Goal: Task Accomplishment & Management: Use online tool/utility

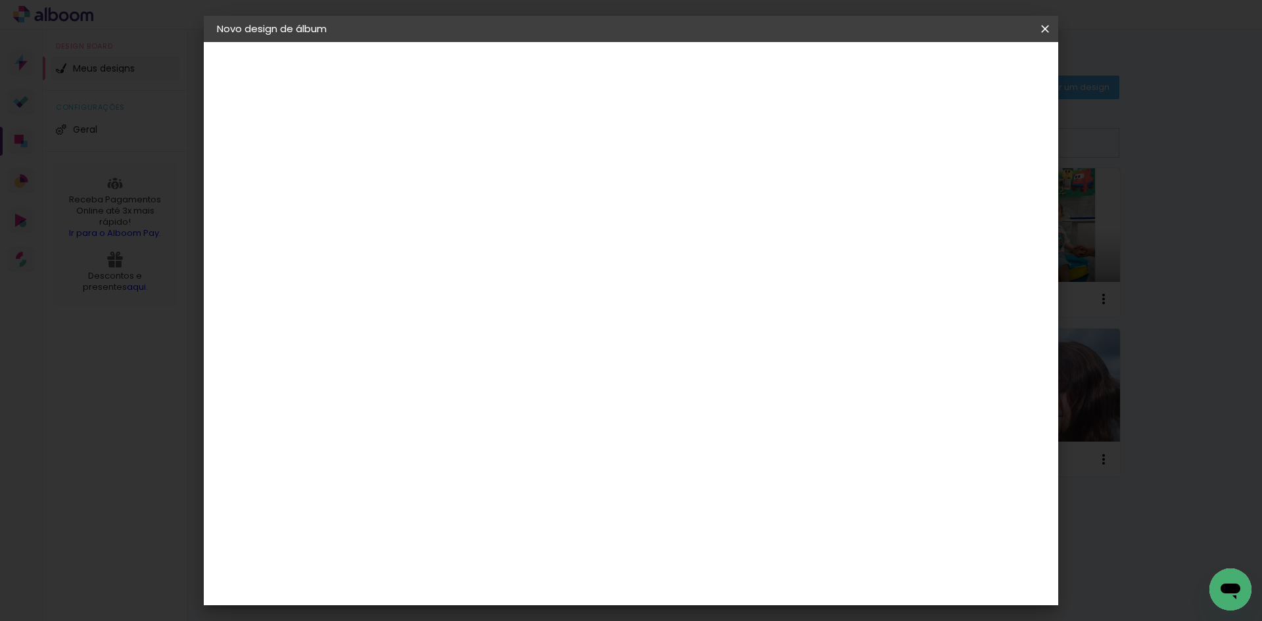
scroll to position [58, 0]
click at [976, 78] on paper-button "Iniciar design" at bounding box center [933, 69] width 86 height 22
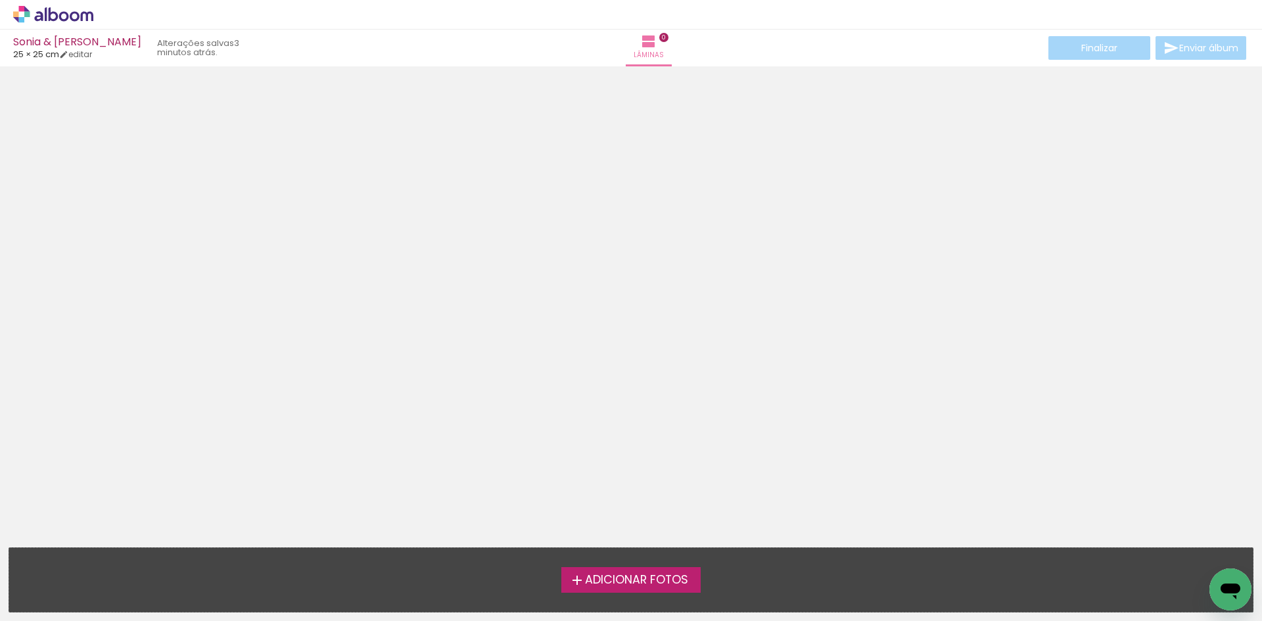
click at [674, 582] on span "Adicionar Fotos" at bounding box center [636, 580] width 103 height 12
click at [0, 0] on input "file" at bounding box center [0, 0] width 0 height 0
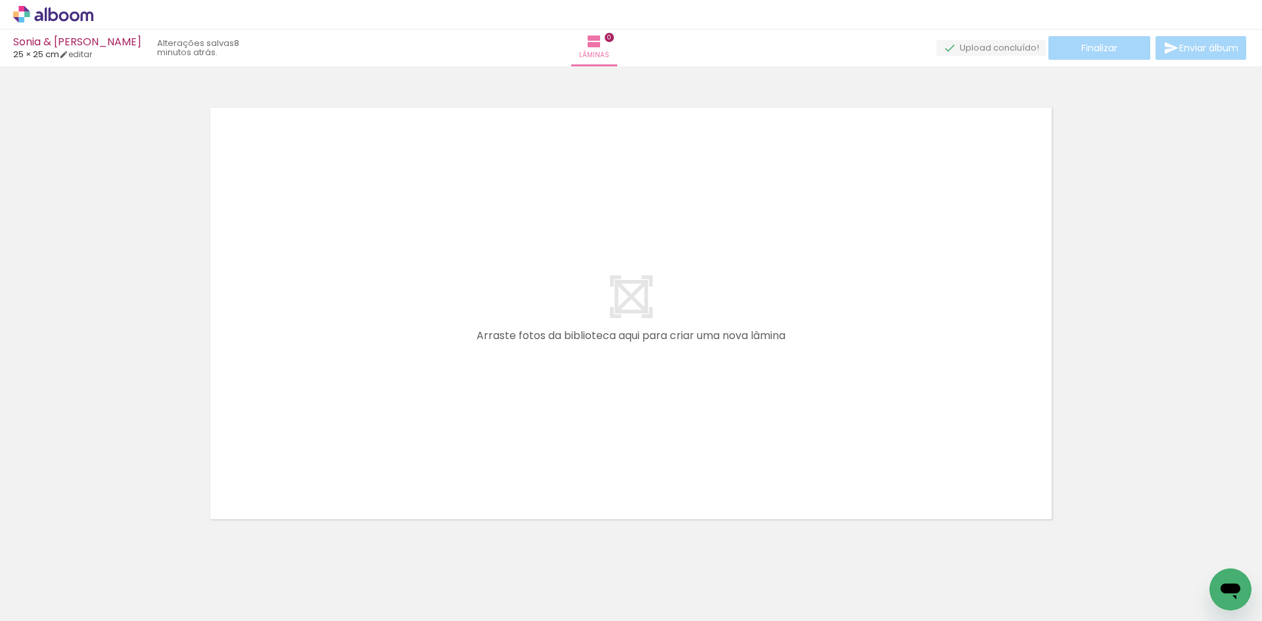
scroll to position [17, 0]
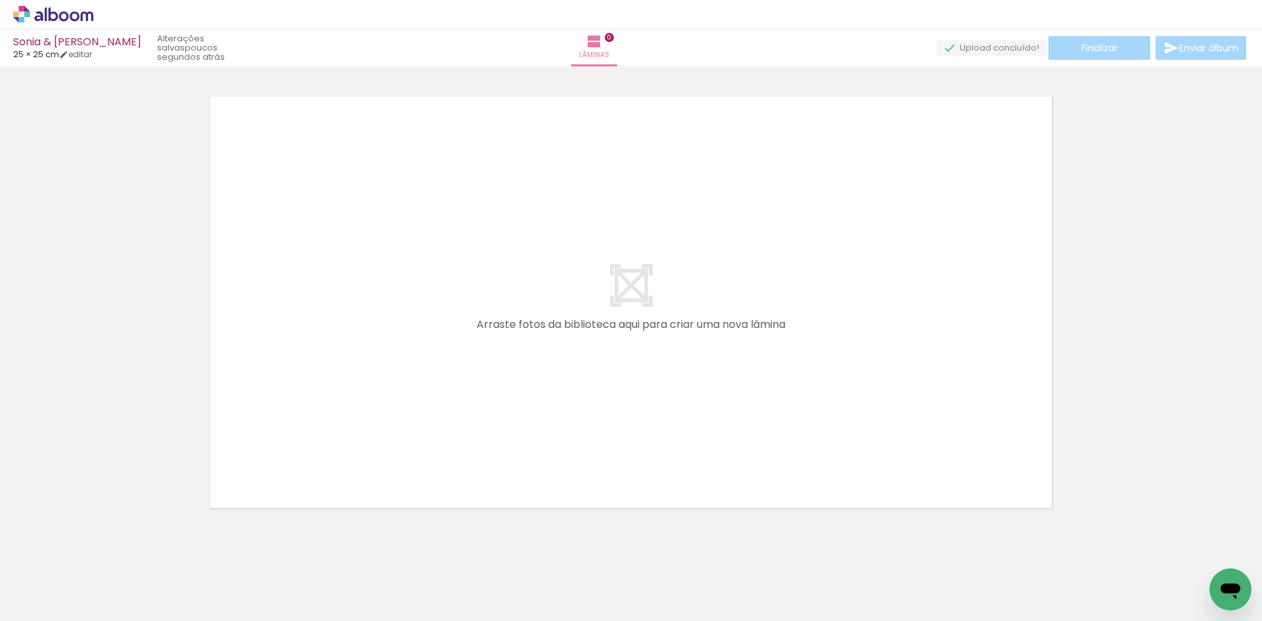
click at [79, 60] on div "Sonia & Mauricio 25 × 25 cm editar poucos segundos atrás. Lâminas 0 Finalizar E…" at bounding box center [631, 33] width 1262 height 66
click at [82, 58] on link "editar" at bounding box center [75, 54] width 33 height 11
type input "25"
type input "50"
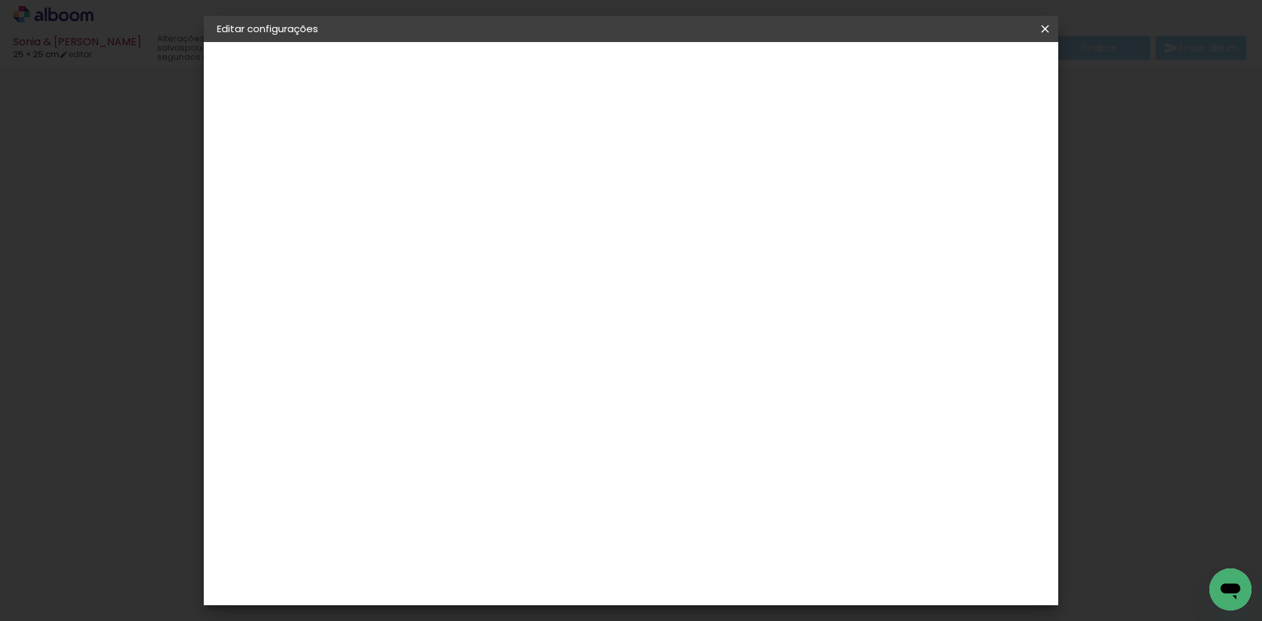
click at [0, 0] on slot "Mostrar sangria" at bounding box center [0, 0] width 0 height 0
type paper-checkbox "on"
click at [1045, 22] on iron-icon at bounding box center [1045, 28] width 16 height 13
click at [963, 74] on span "Salvar configurações" at bounding box center [914, 69] width 97 height 9
click at [958, 68] on span "Salvar configurações" at bounding box center [914, 69] width 97 height 9
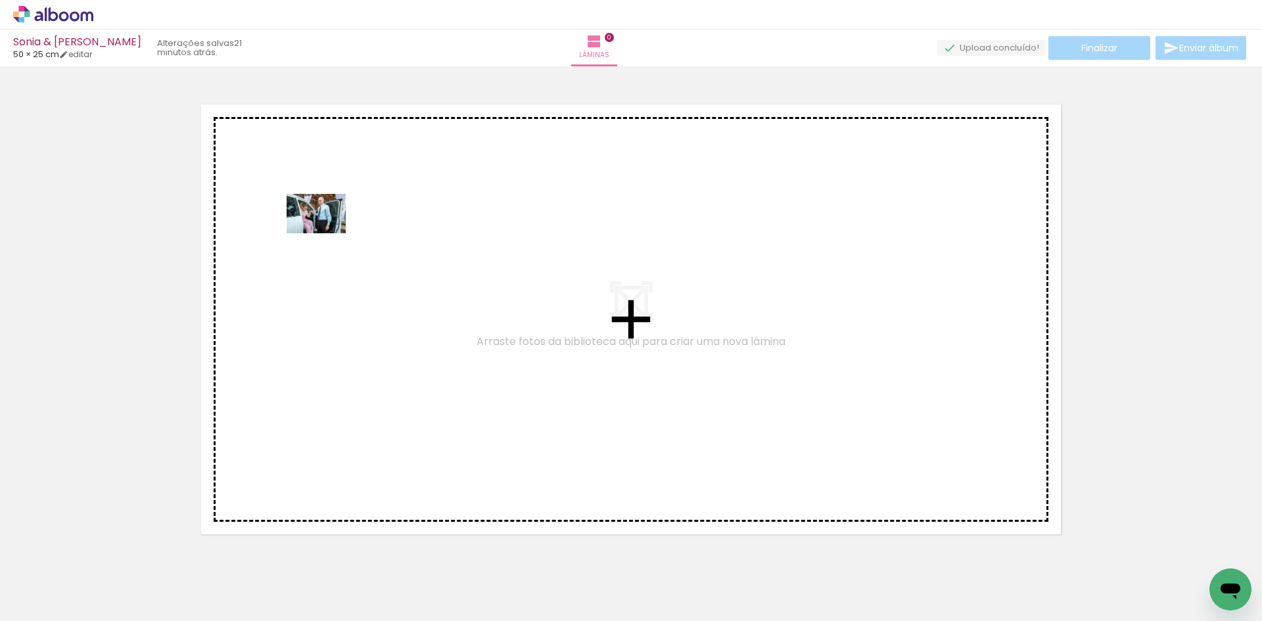
drag, startPoint x: 127, startPoint y: 593, endPoint x: 310, endPoint y: 216, distance: 418.9
click at [310, 216] on quentale-workspace at bounding box center [631, 310] width 1262 height 621
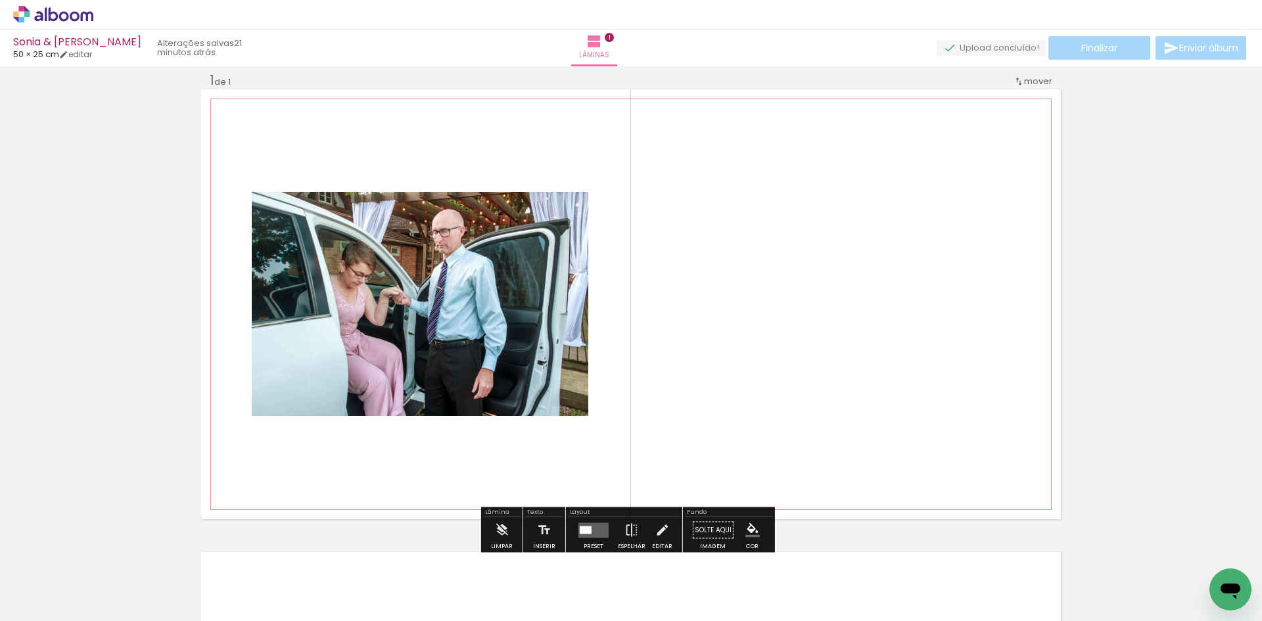
scroll to position [17, 0]
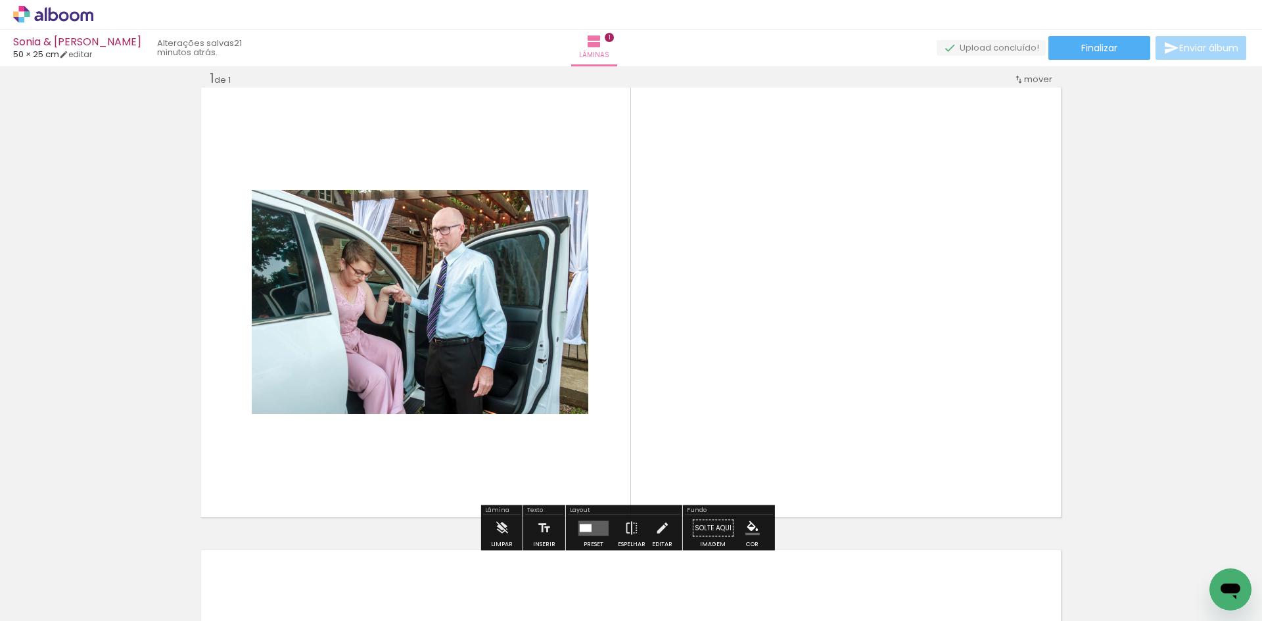
click at [750, 528] on iron-icon "color picker" at bounding box center [752, 528] width 14 height 14
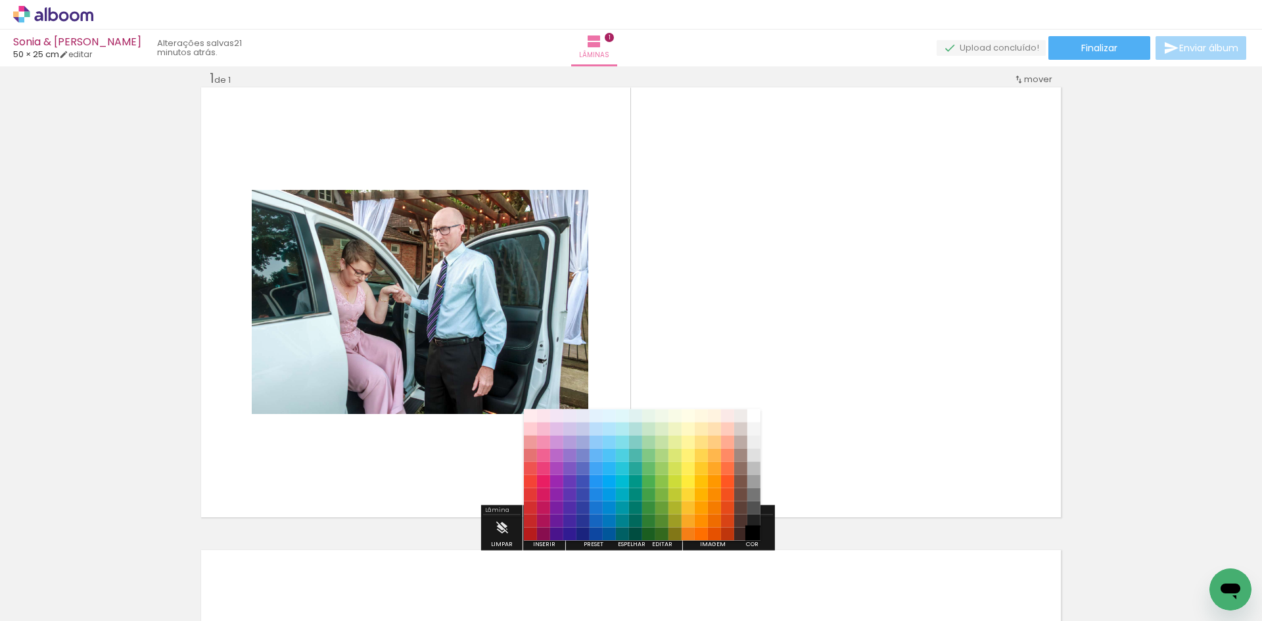
click at [753, 531] on paper-item "#000000" at bounding box center [753, 534] width 13 height 13
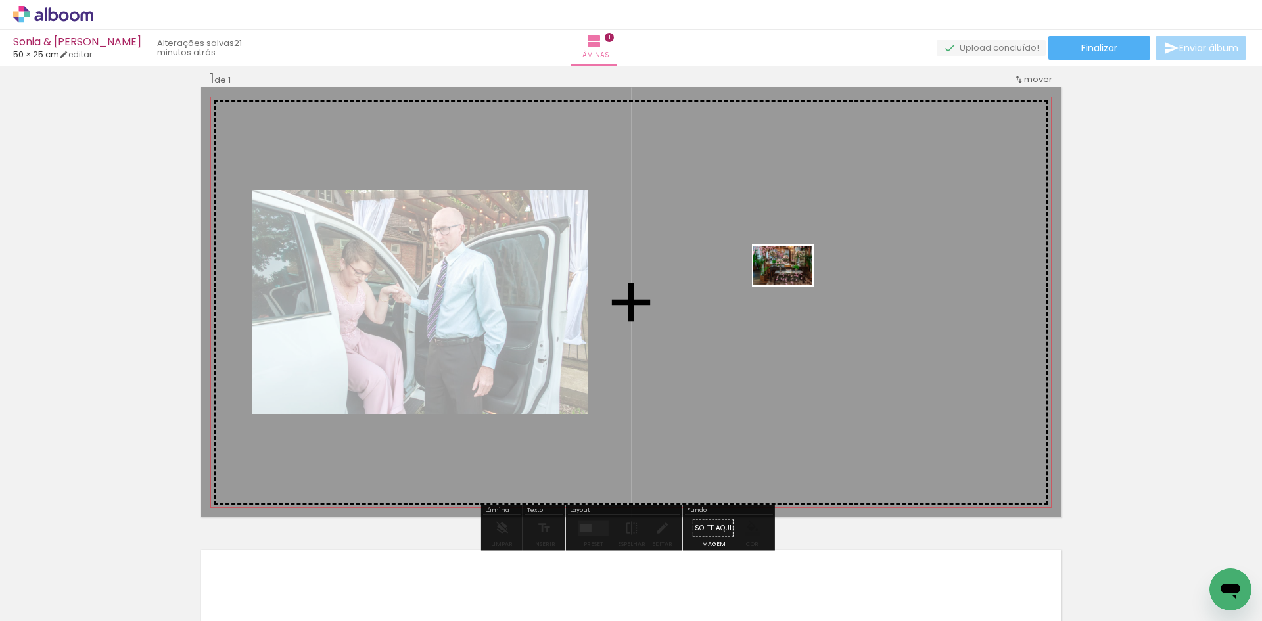
drag, startPoint x: 225, startPoint y: 586, endPoint x: 793, endPoint y: 285, distance: 642.5
click at [793, 285] on quentale-workspace at bounding box center [631, 310] width 1262 height 621
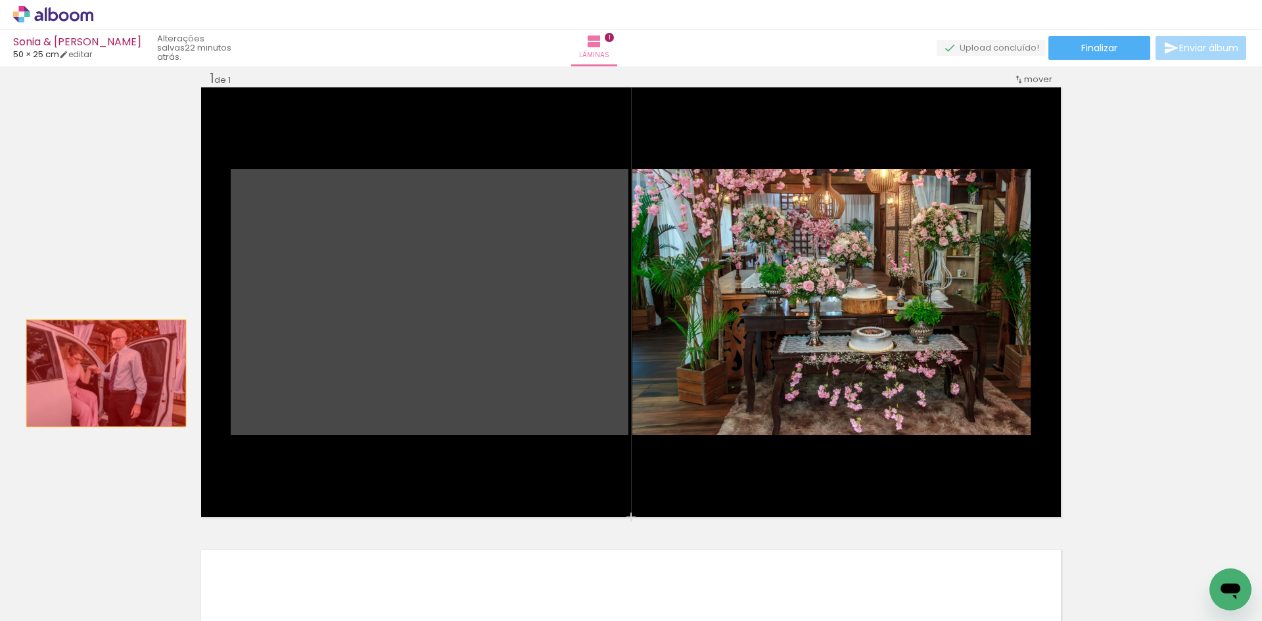
drag, startPoint x: 421, startPoint y: 340, endPoint x: 87, endPoint y: 339, distance: 333.9
click at [88, 344] on div "Inserir lâmina 1 de 1" at bounding box center [631, 517] width 1262 height 926
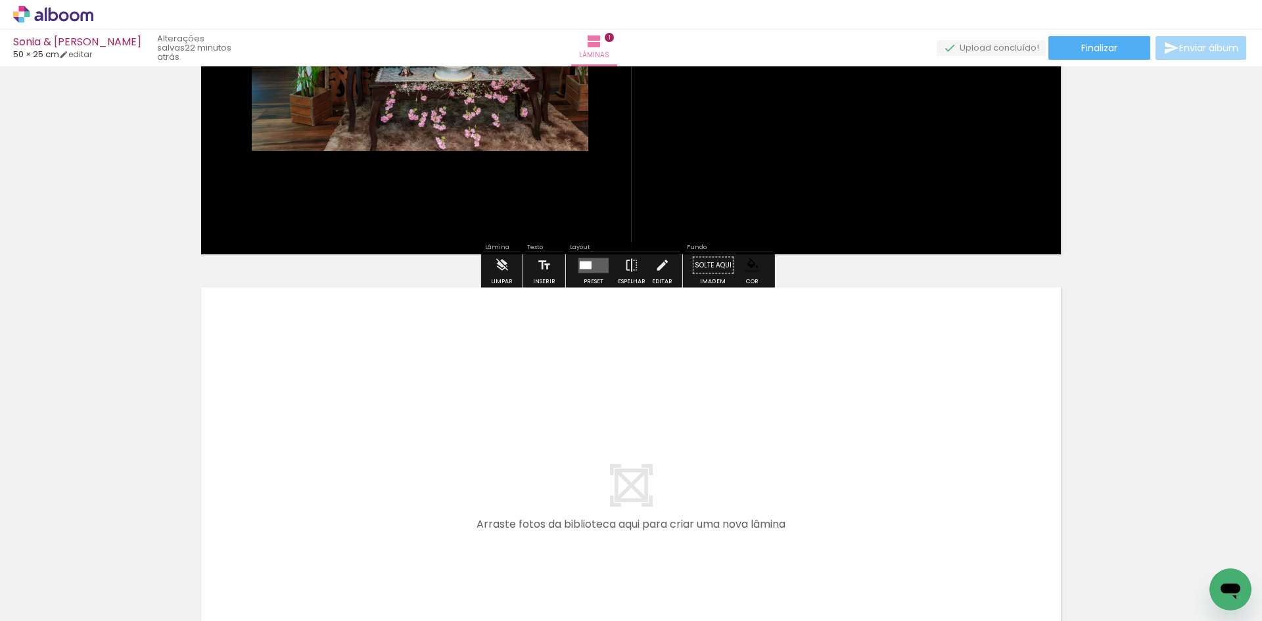
scroll to position [477, 0]
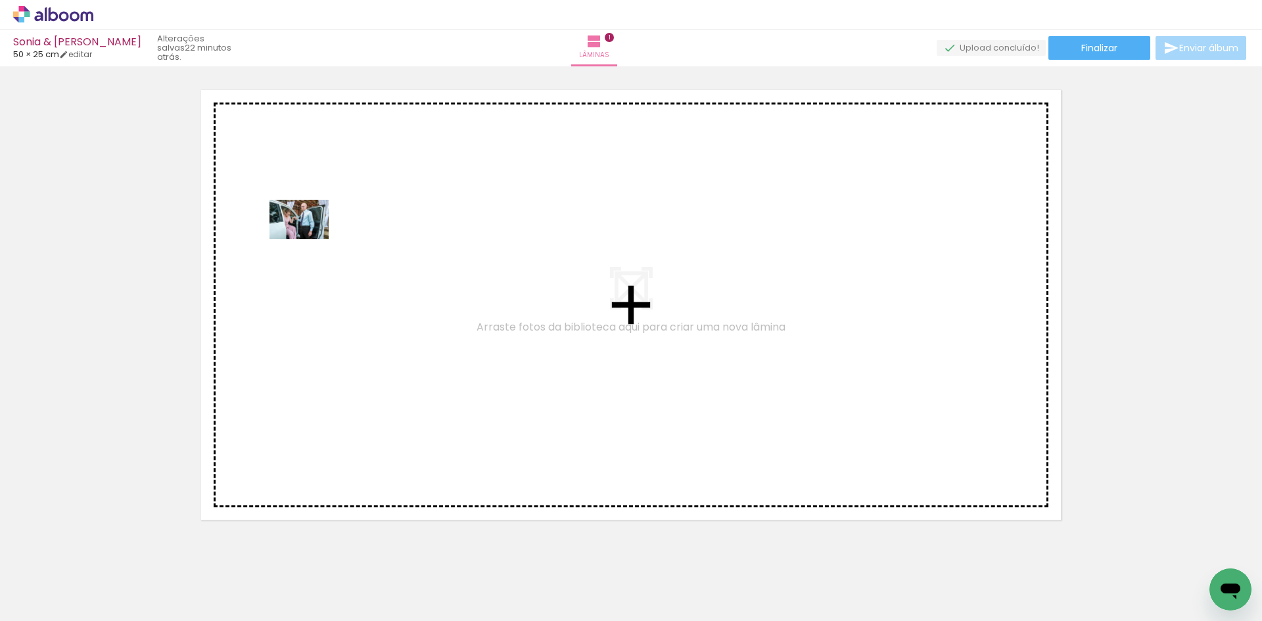
drag, startPoint x: 131, startPoint y: 590, endPoint x: 309, endPoint y: 239, distance: 393.0
click at [309, 239] on quentale-workspace at bounding box center [631, 310] width 1262 height 621
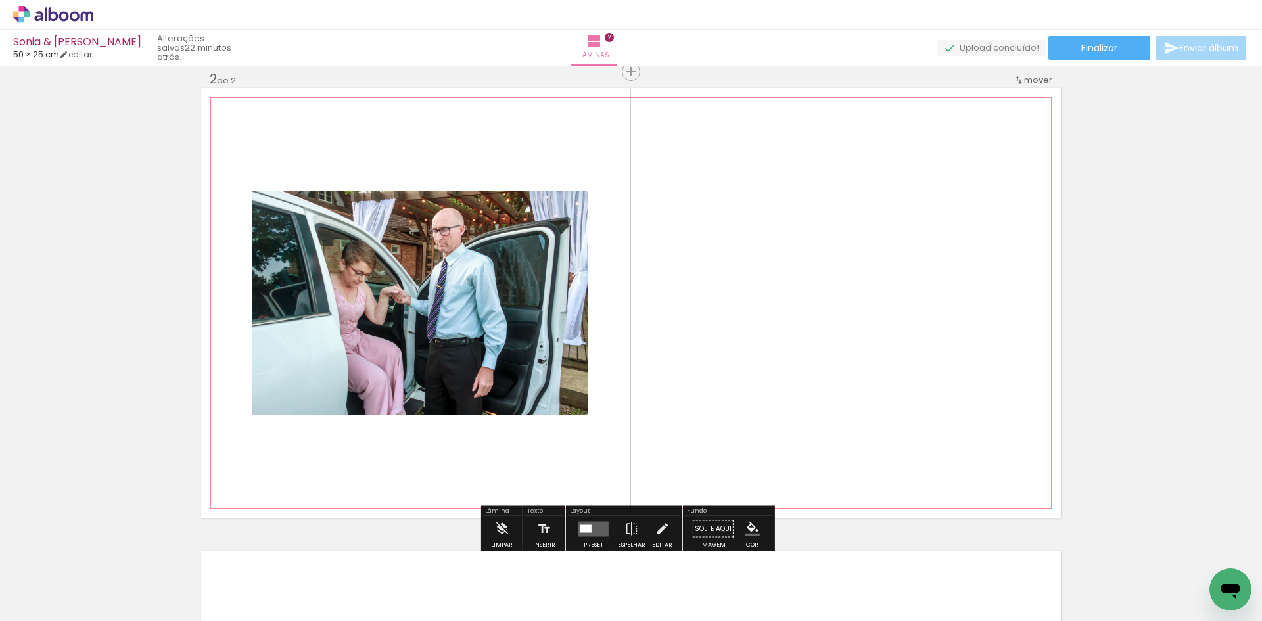
scroll to position [480, 0]
click at [745, 527] on iron-icon "color picker" at bounding box center [752, 528] width 14 height 14
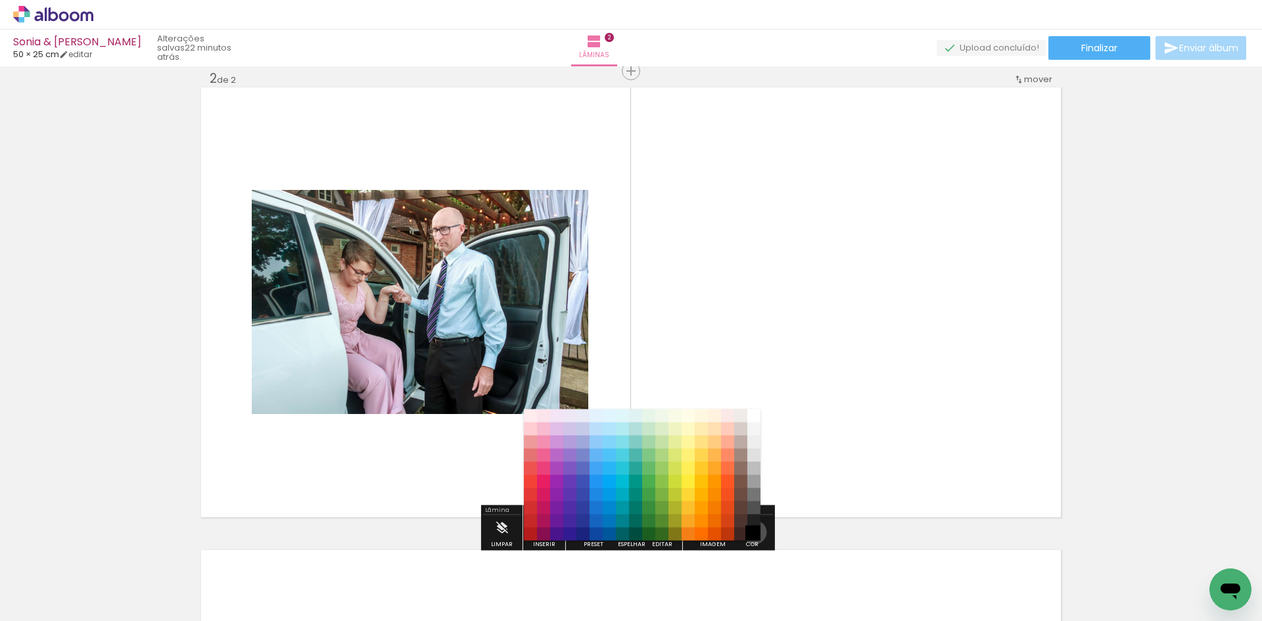
click at [750, 532] on paper-item "#000000" at bounding box center [753, 534] width 13 height 13
click at [753, 532] on paper-item "#000000" at bounding box center [753, 534] width 13 height 13
click at [844, 382] on quentale-layouter at bounding box center [631, 302] width 860 height 430
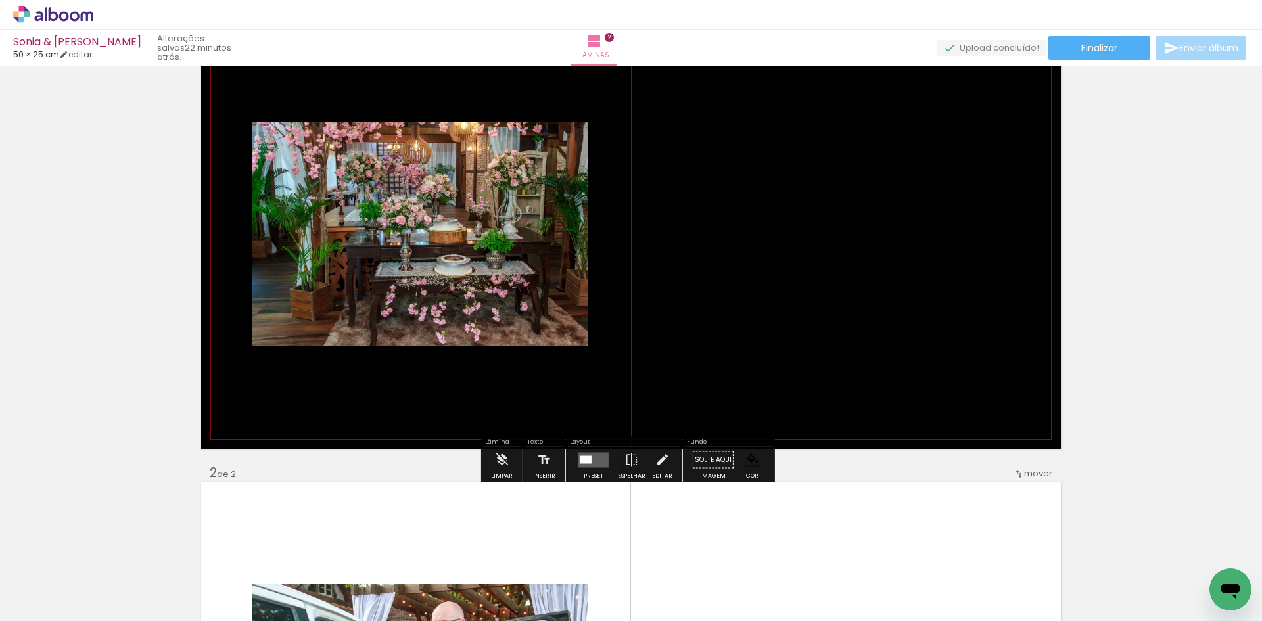
click at [733, 232] on quentale-layouter at bounding box center [631, 234] width 860 height 430
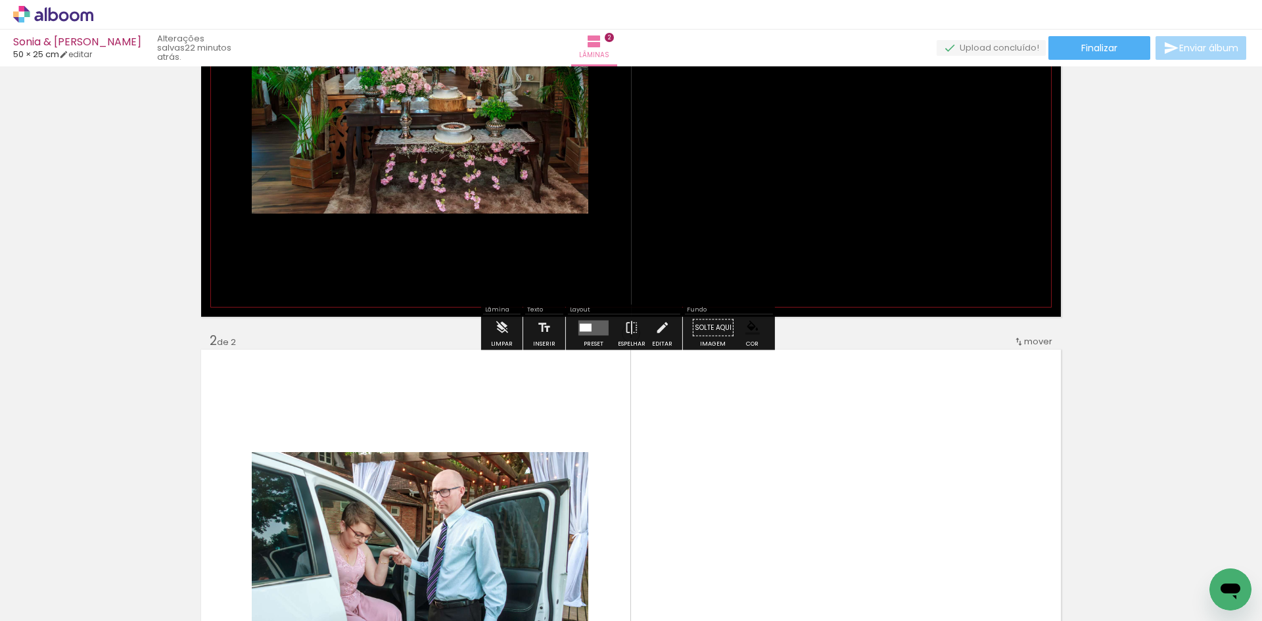
scroll to position [348, 0]
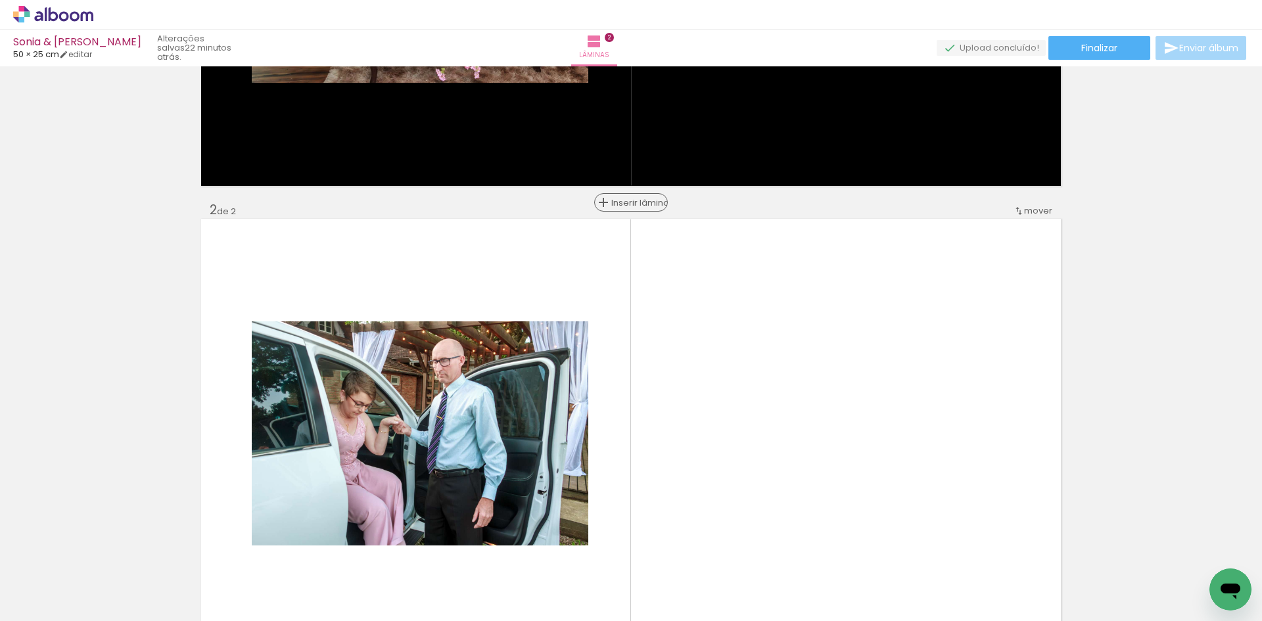
click at [625, 201] on span "Inserir lâmina" at bounding box center [636, 203] width 51 height 9
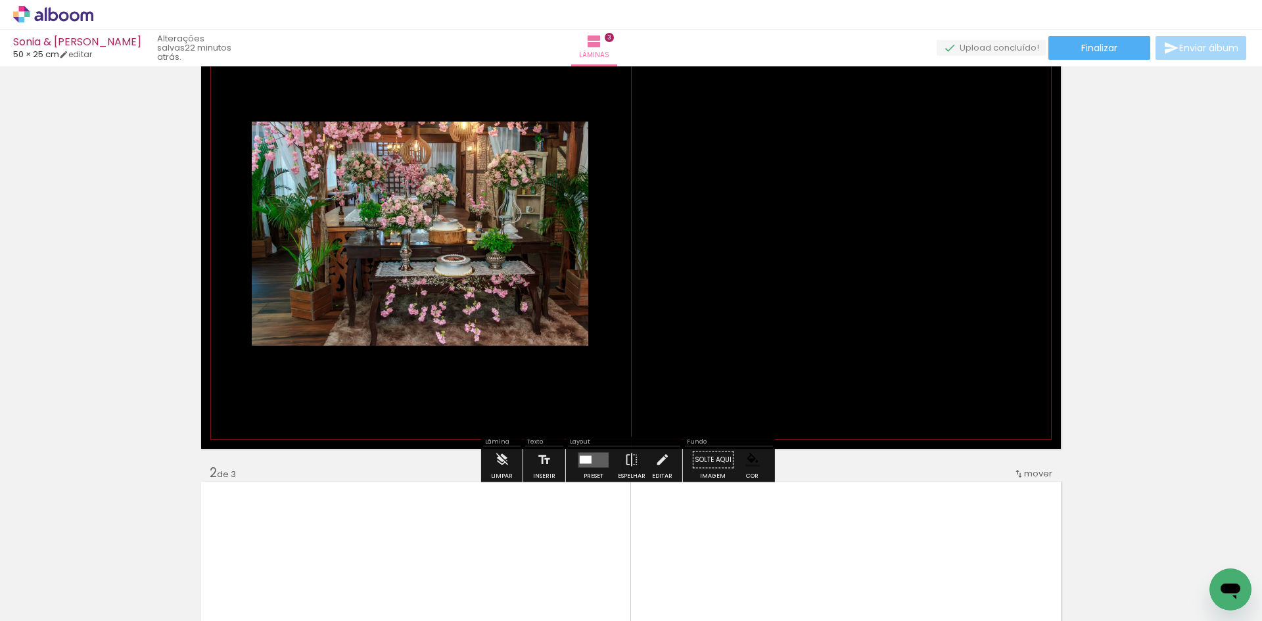
scroll to position [414, 0]
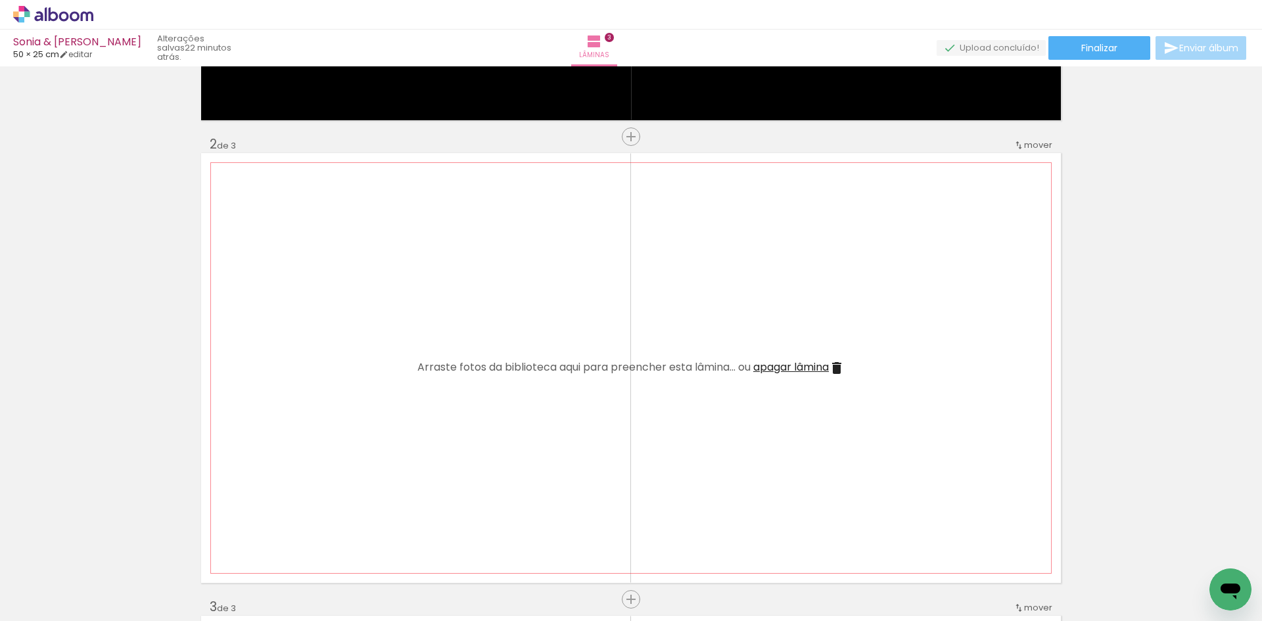
click at [837, 359] on quentale-layouter at bounding box center [631, 368] width 860 height 430
click at [835, 365] on iron-icon at bounding box center [837, 368] width 16 height 16
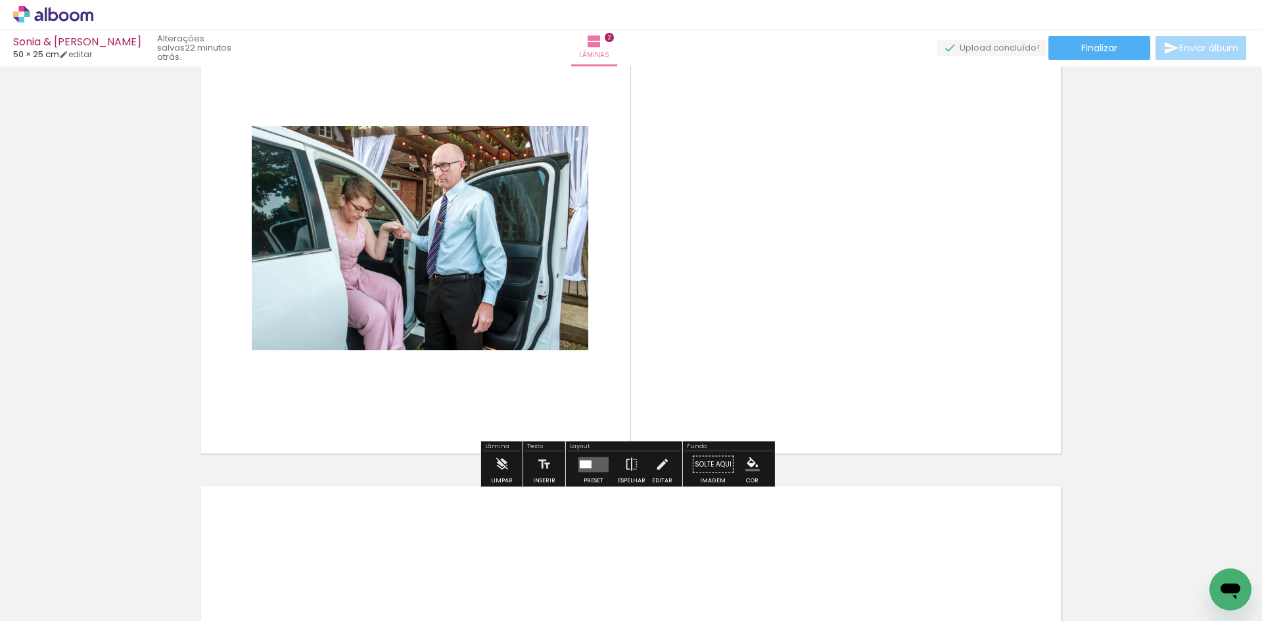
scroll to position [677, 0]
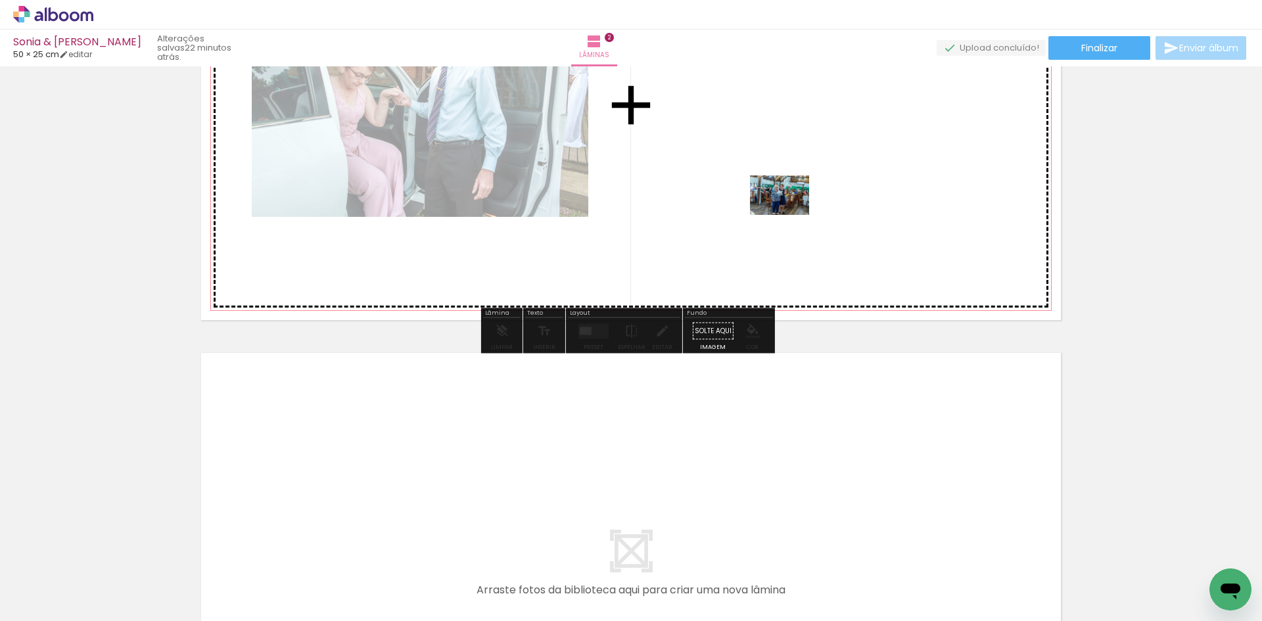
drag, startPoint x: 285, startPoint y: 587, endPoint x: 789, endPoint y: 214, distance: 626.9
click at [789, 214] on quentale-workspace at bounding box center [631, 310] width 1262 height 621
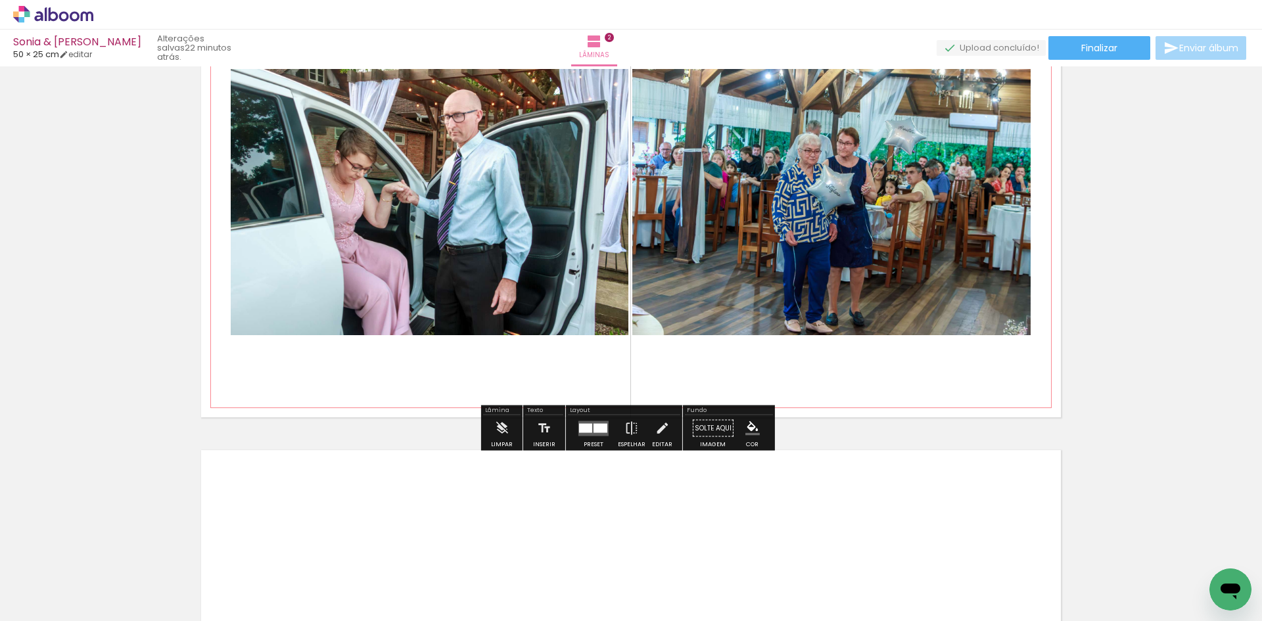
scroll to position [480, 0]
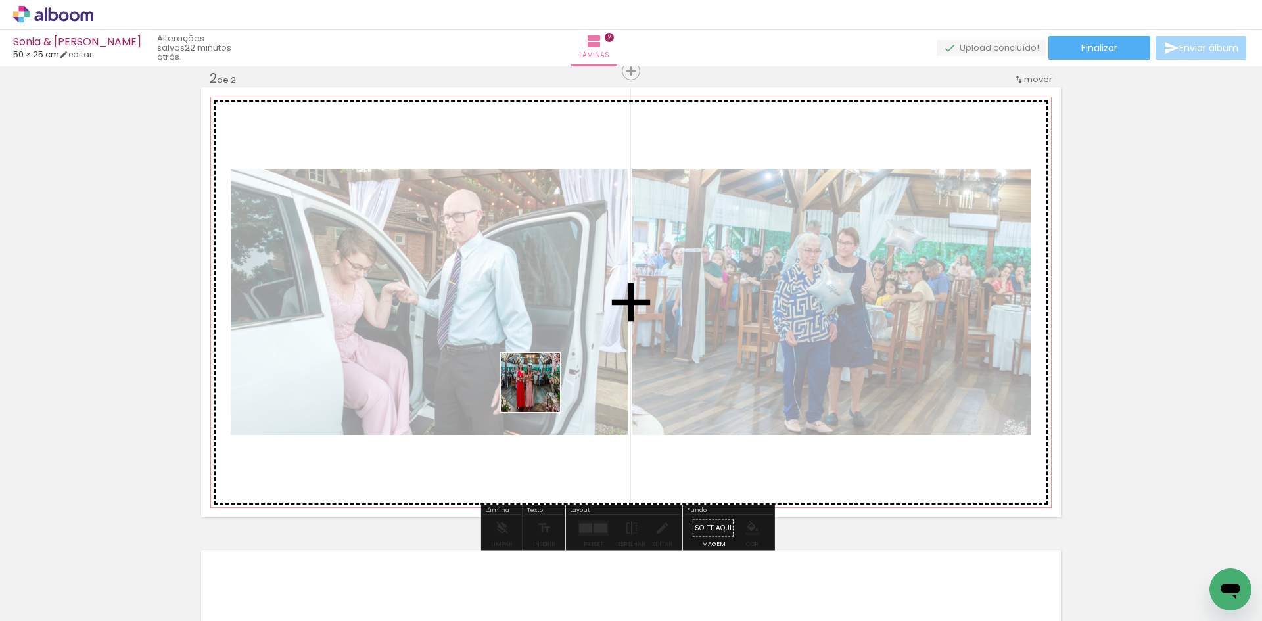
drag, startPoint x: 355, startPoint y: 586, endPoint x: 541, endPoint y: 392, distance: 268.7
click at [541, 392] on quentale-workspace at bounding box center [631, 310] width 1262 height 621
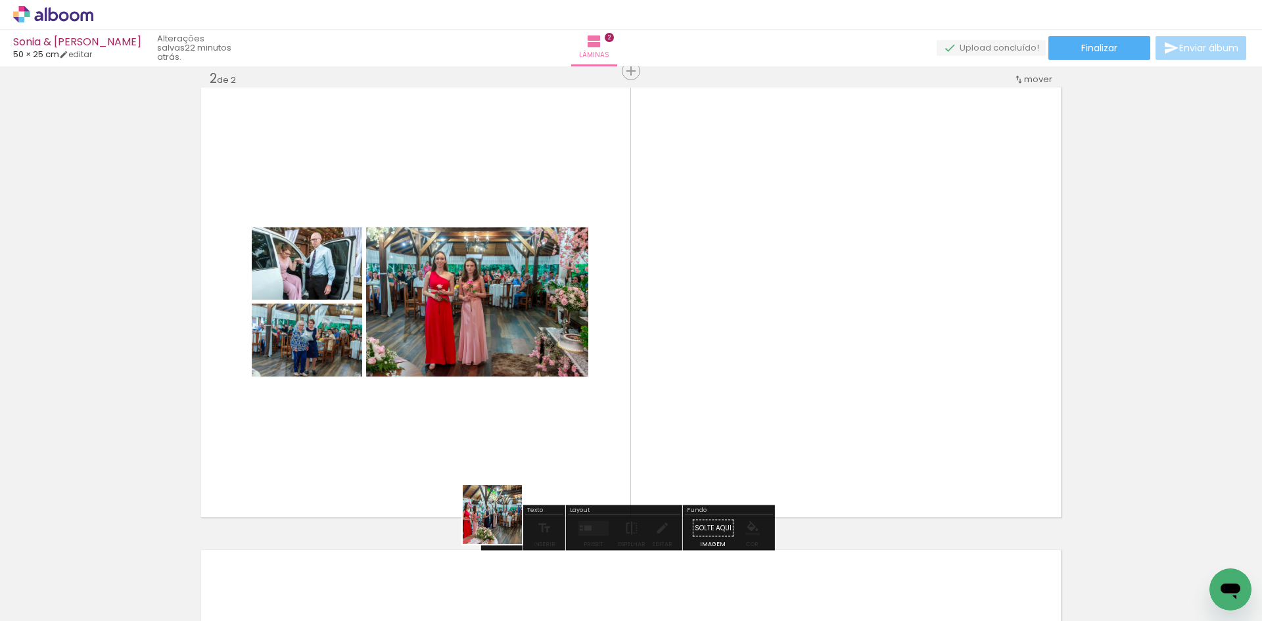
drag, startPoint x: 423, startPoint y: 596, endPoint x: 668, endPoint y: 380, distance: 326.9
click at [668, 380] on quentale-workspace at bounding box center [631, 310] width 1262 height 621
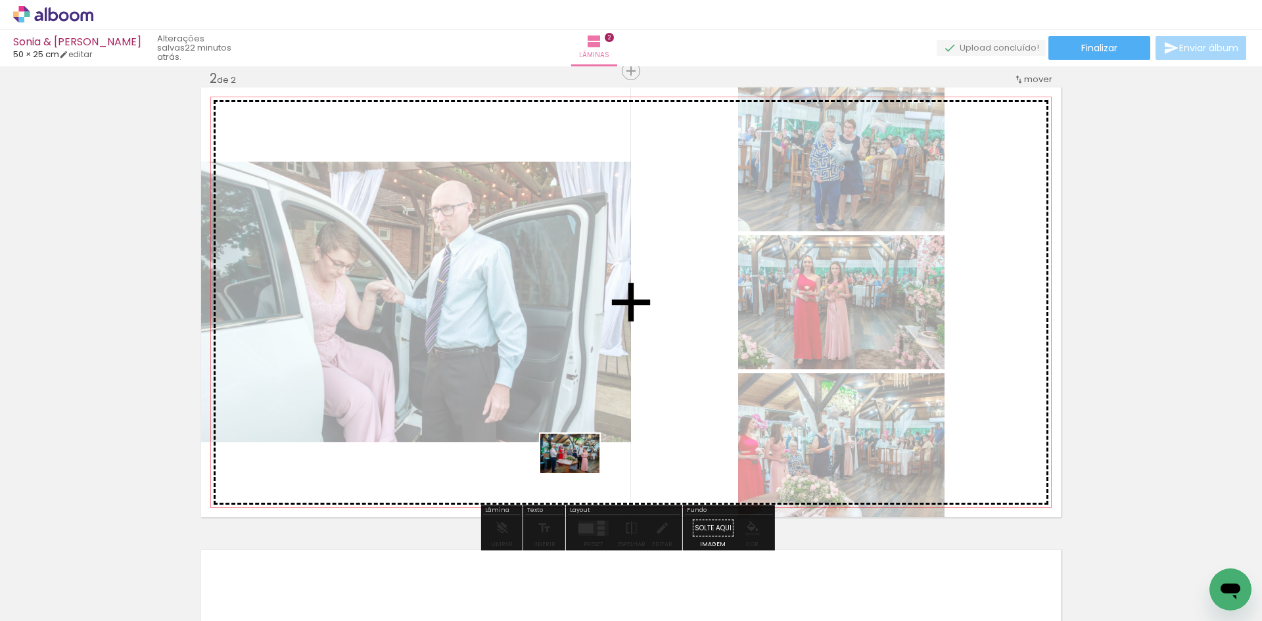
drag, startPoint x: 493, startPoint y: 589, endPoint x: 590, endPoint y: 440, distance: 177.6
click at [591, 442] on quentale-workspace at bounding box center [631, 310] width 1262 height 621
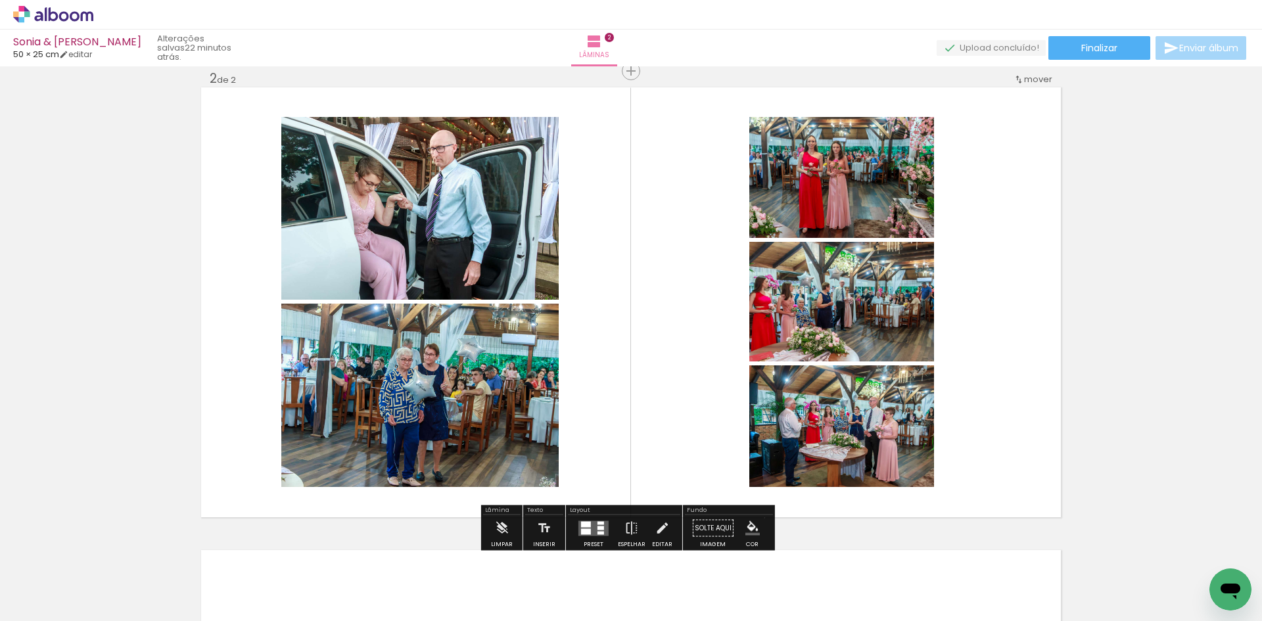
click at [760, 518] on paper-menu-button "#ffebee #ffcdd2 #ef9a9a #e57373 #ef5350 #f44336 #e53935 #d32f2f #c62828 #b71c1c…" at bounding box center [752, 528] width 25 height 25
click at [749, 526] on iron-icon "color picker" at bounding box center [752, 528] width 14 height 14
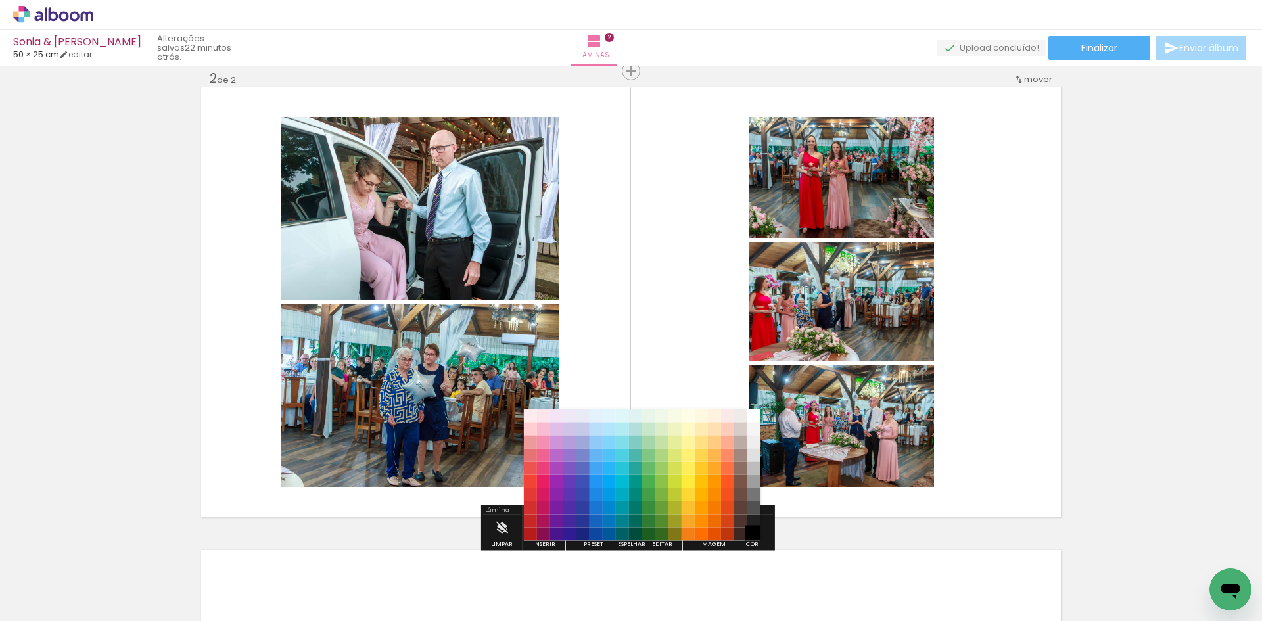
click at [754, 536] on paper-item "#000000" at bounding box center [753, 534] width 13 height 13
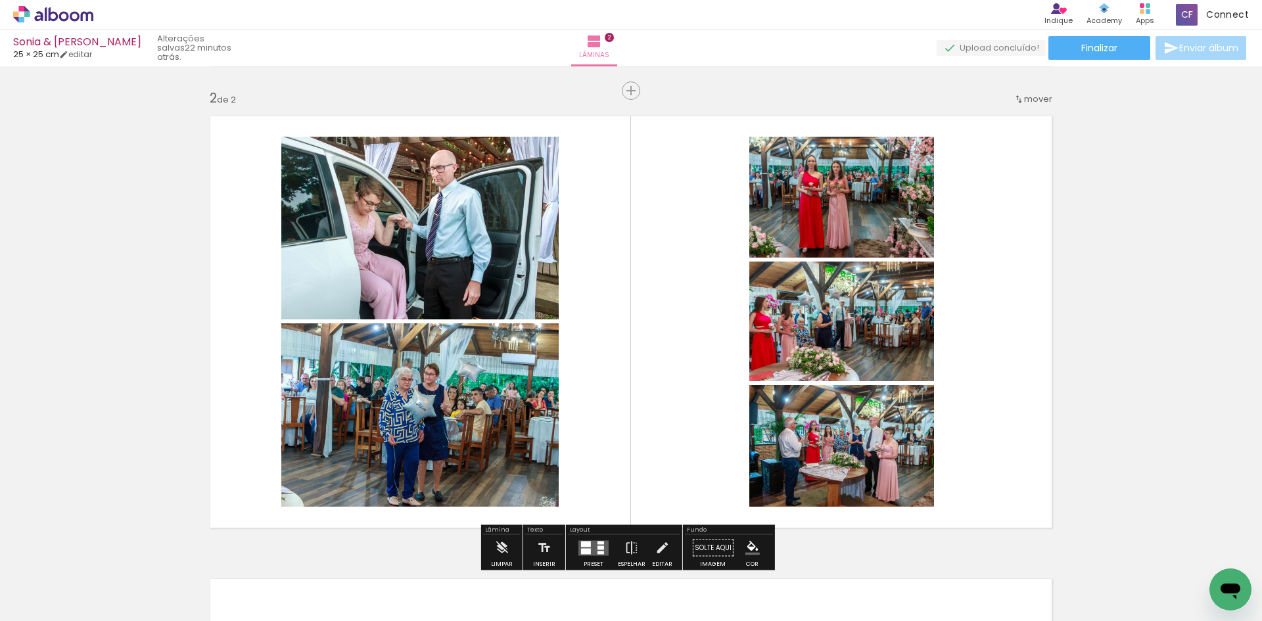
scroll to position [657, 0]
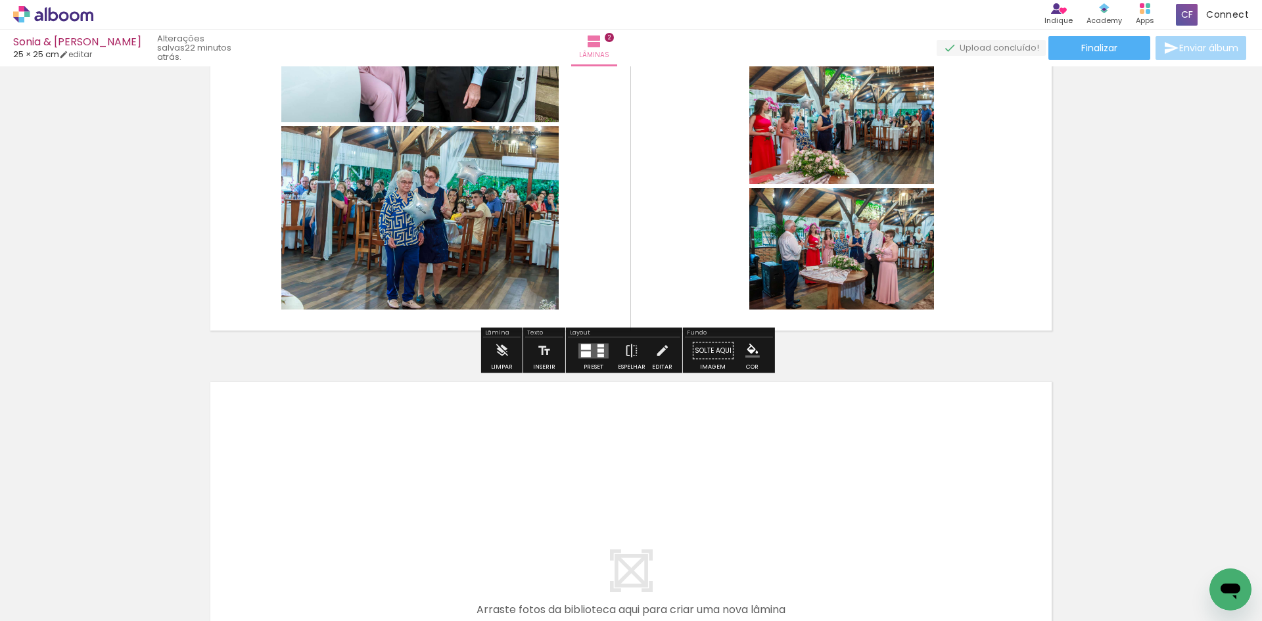
click at [753, 359] on paper-menu-button "#ffebee #ffcdd2 #ef9a9a #e57373 #ef5350 #f44336 #e53935 #d32f2f #c62828 #b71c1c…" at bounding box center [752, 351] width 25 height 25
click at [747, 356] on iron-icon "color picker" at bounding box center [752, 351] width 14 height 14
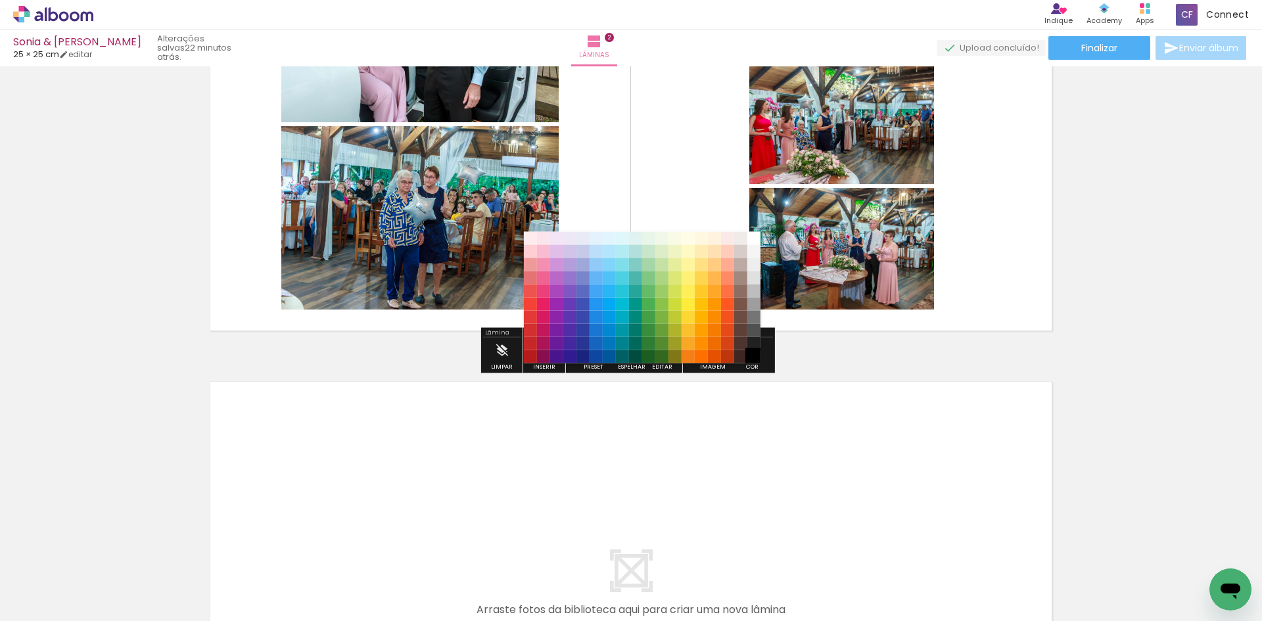
click at [752, 356] on paper-item "#000000" at bounding box center [753, 356] width 13 height 13
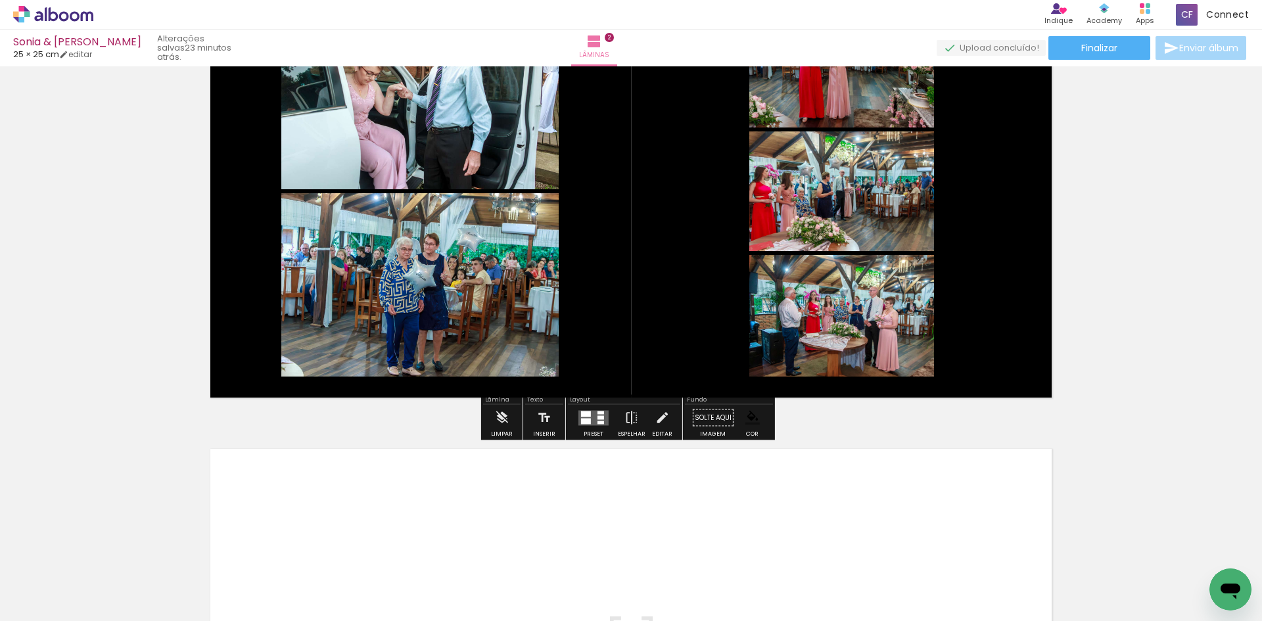
scroll to position [592, 0]
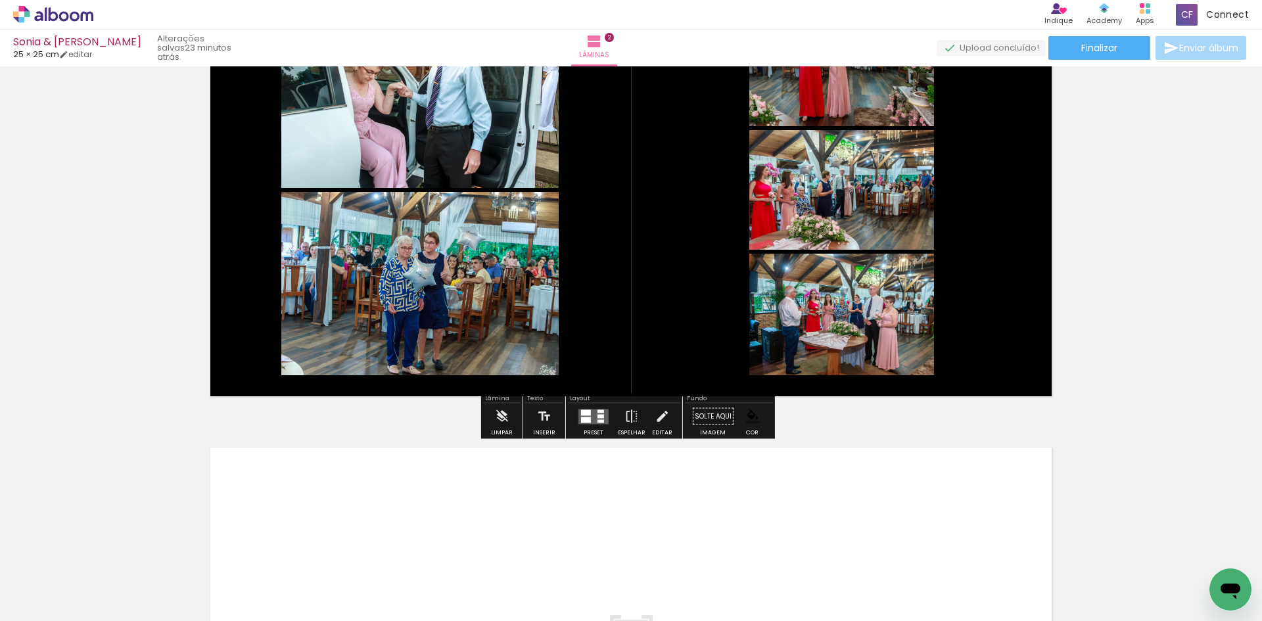
click at [590, 423] on quentale-layouter at bounding box center [593, 416] width 30 height 15
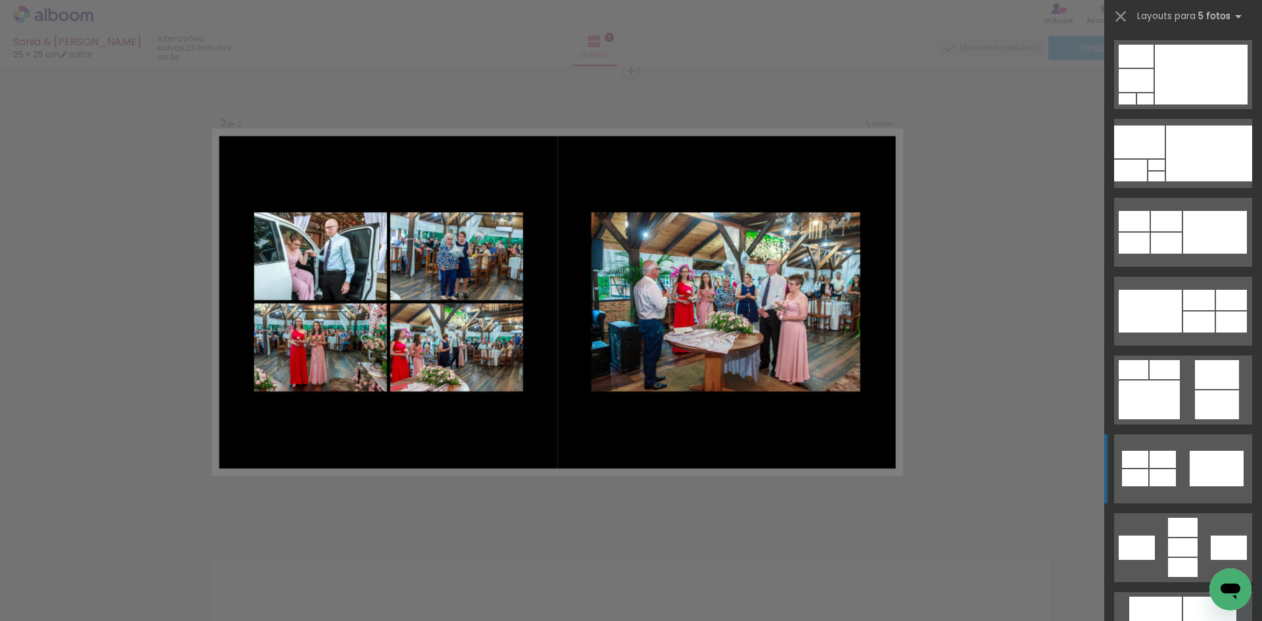
scroll to position [526, 0]
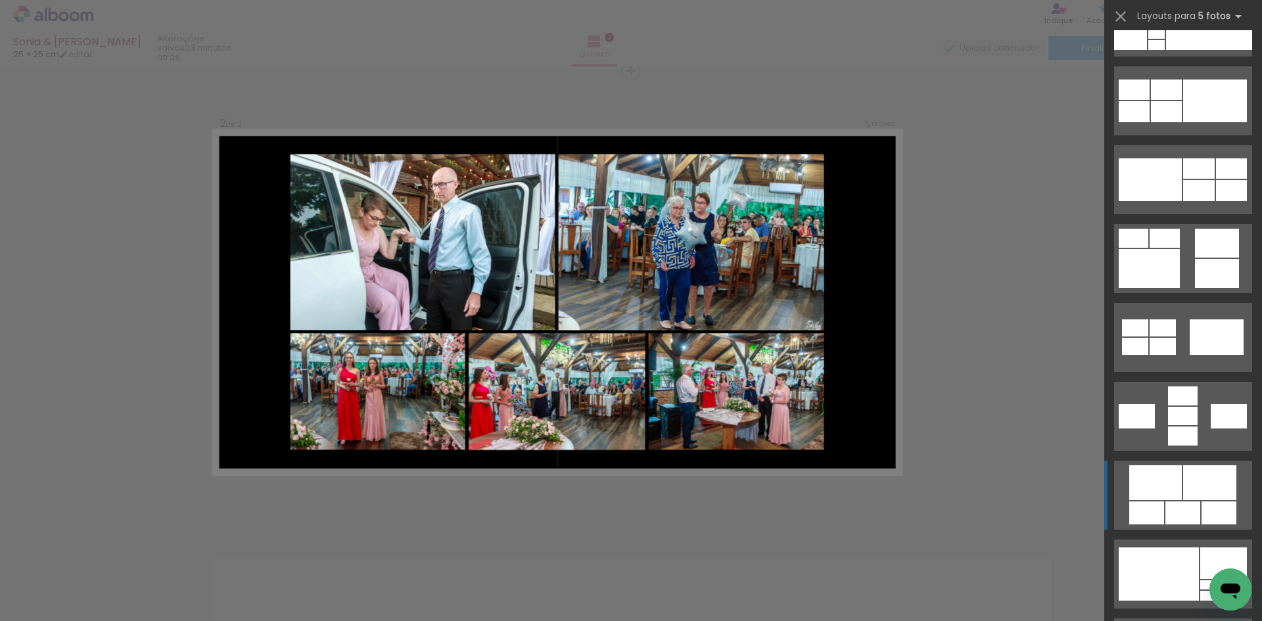
click at [1186, 489] on div at bounding box center [1209, 482] width 53 height 35
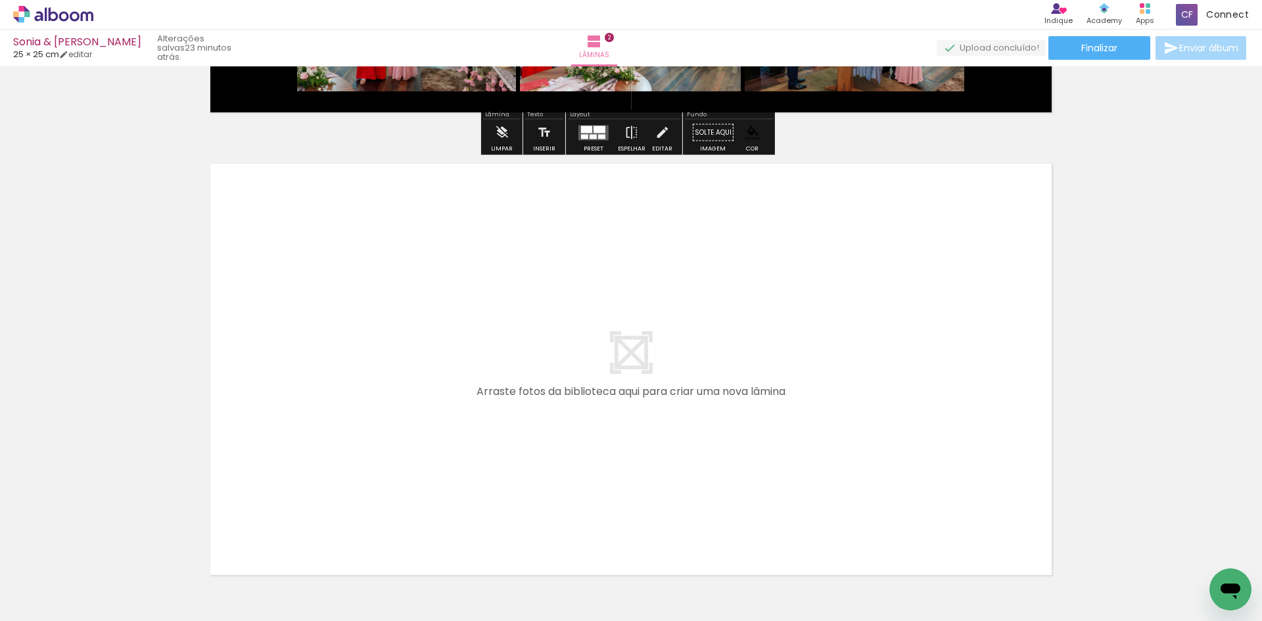
scroll to position [940, 0]
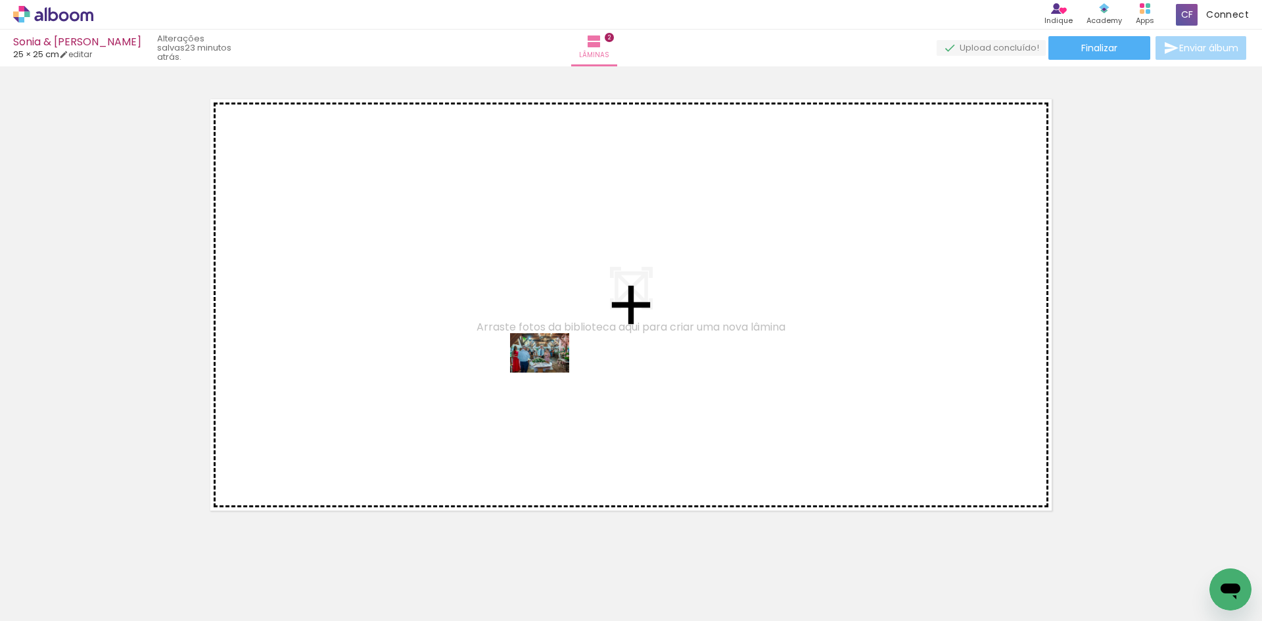
drag, startPoint x: 569, startPoint y: 586, endPoint x: 544, endPoint y: 348, distance: 239.9
click at [544, 348] on quentale-workspace at bounding box center [631, 310] width 1262 height 621
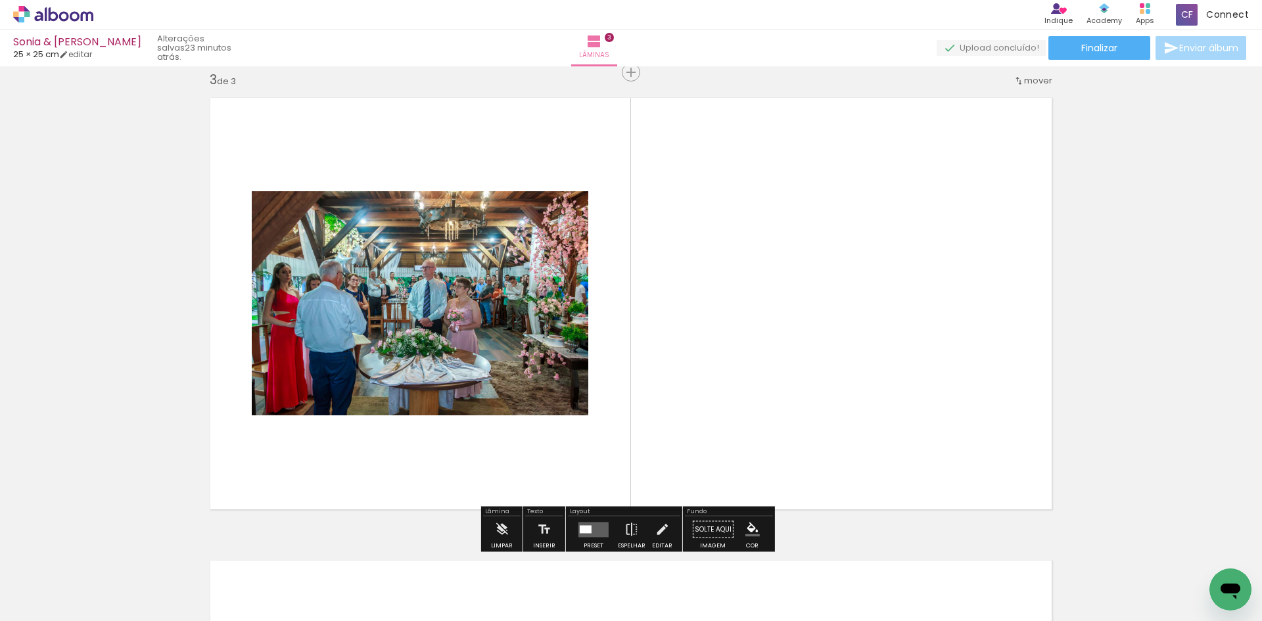
scroll to position [943, 0]
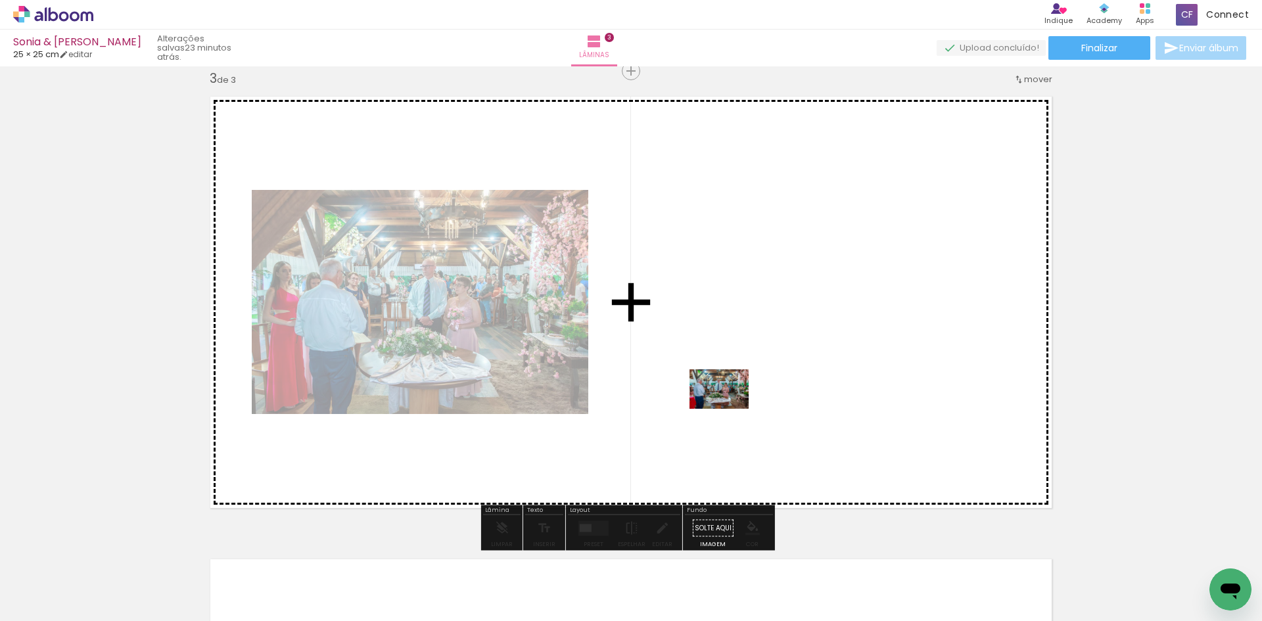
drag, startPoint x: 653, startPoint y: 592, endPoint x: 730, endPoint y: 402, distance: 204.9
click at [730, 402] on quentale-workspace at bounding box center [631, 310] width 1262 height 621
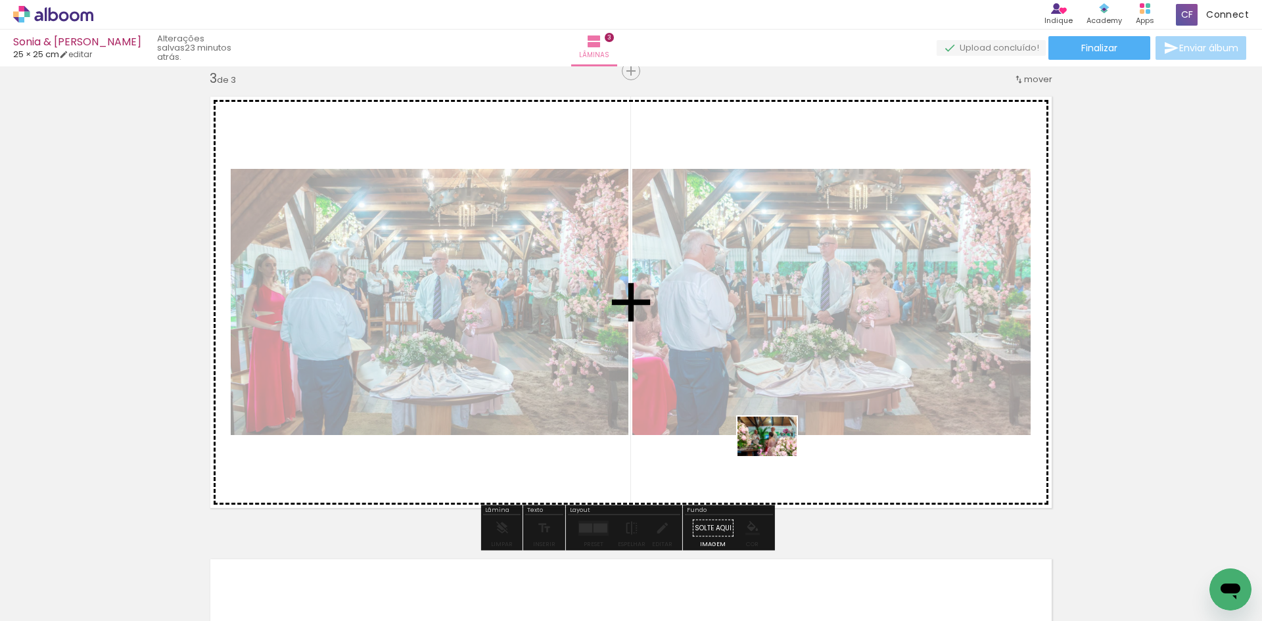
drag, startPoint x: 731, startPoint y: 579, endPoint x: 781, endPoint y: 442, distance: 146.2
click at [781, 442] on quentale-workspace at bounding box center [631, 310] width 1262 height 621
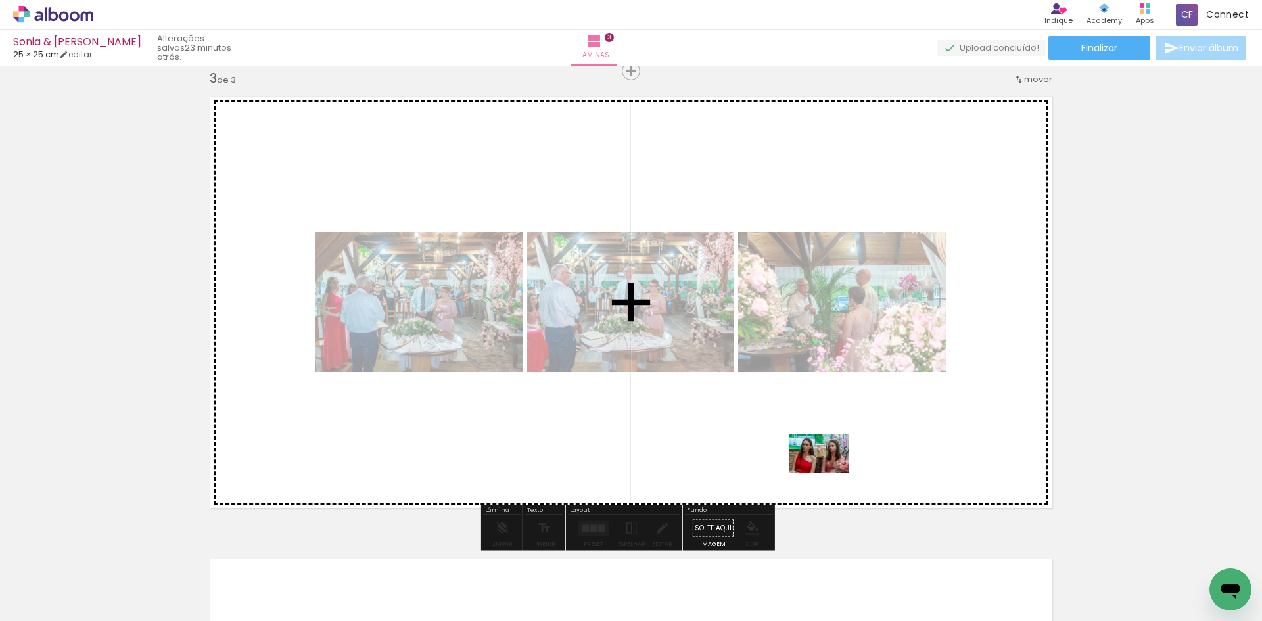
drag, startPoint x: 801, startPoint y: 587, endPoint x: 829, endPoint y: 473, distance: 117.2
click at [829, 473] on quentale-workspace at bounding box center [631, 310] width 1262 height 621
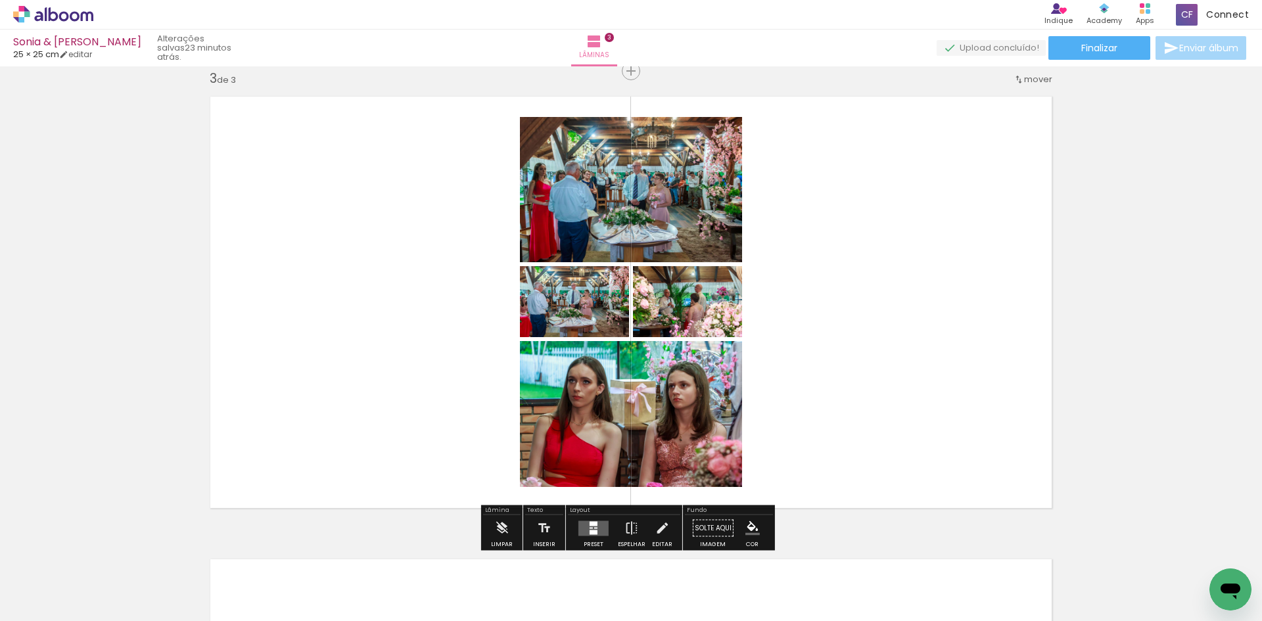
click at [749, 528] on iron-icon "color picker" at bounding box center [752, 528] width 14 height 14
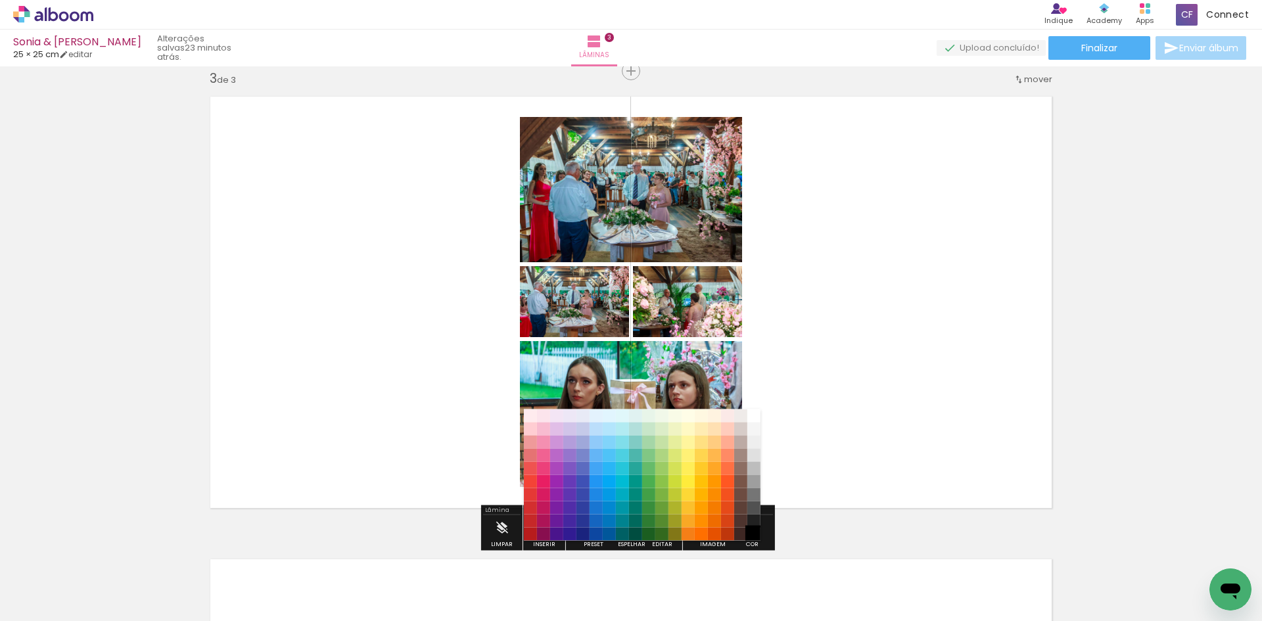
click at [752, 532] on paper-item "#000000" at bounding box center [753, 534] width 13 height 13
click at [753, 517] on paper-item "#212121" at bounding box center [753, 521] width 13 height 13
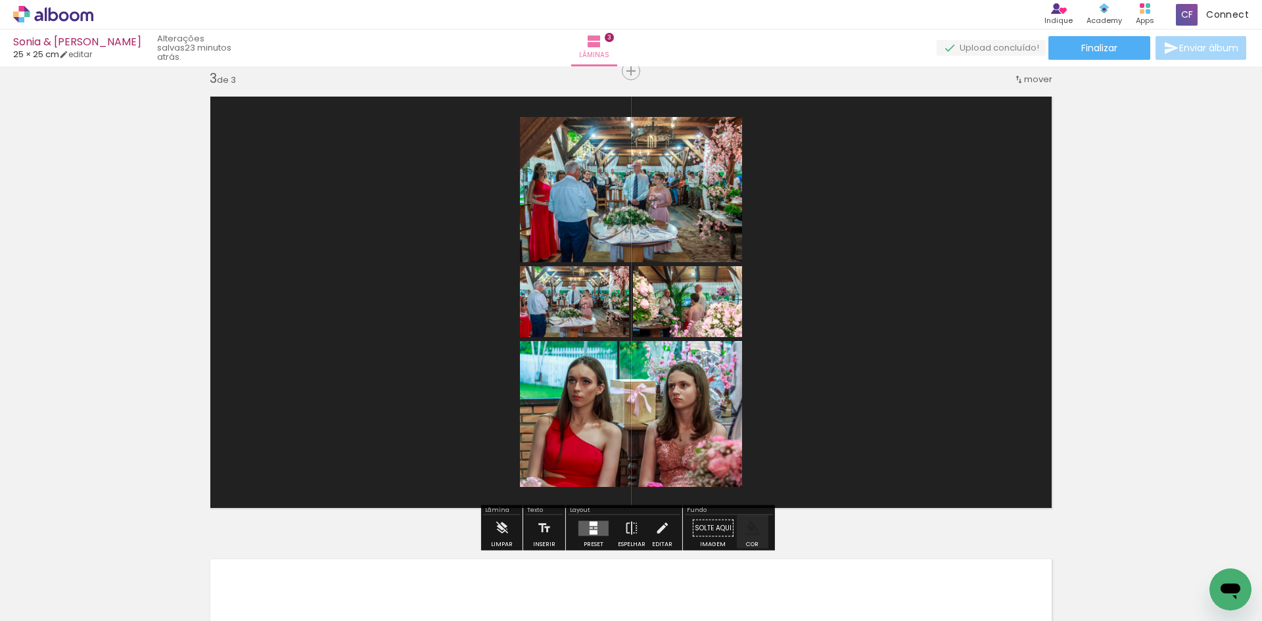
click at [752, 532] on iron-icon "color picker" at bounding box center [752, 528] width 14 height 14
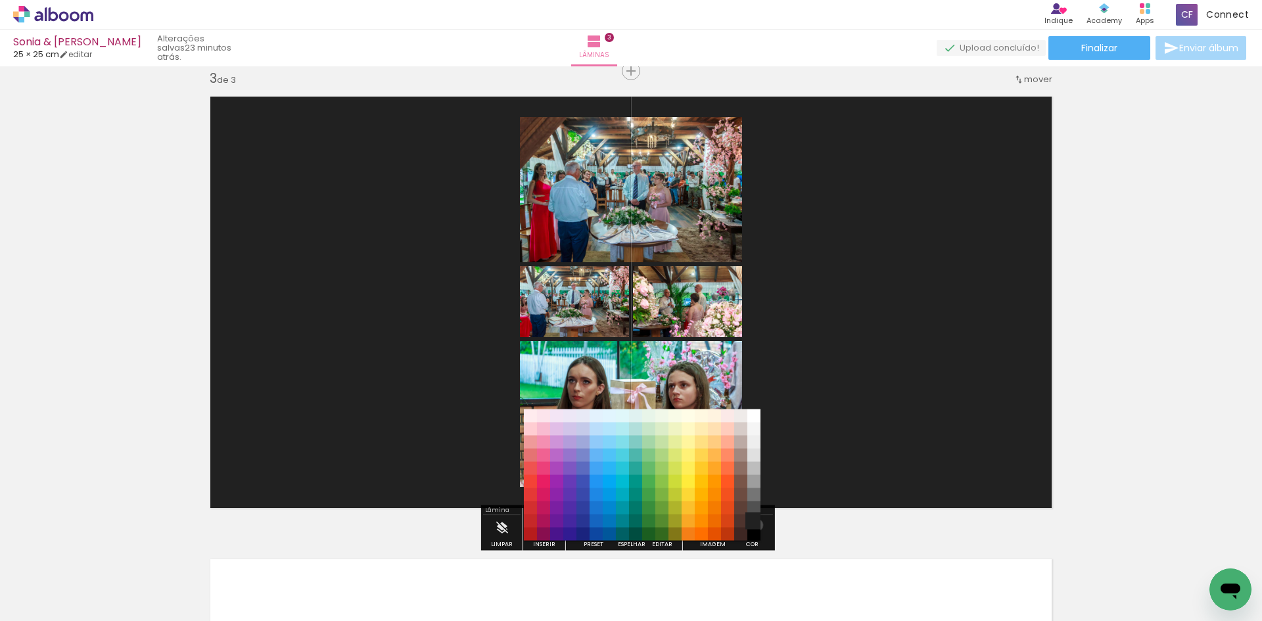
click at [752, 525] on paper-item "#212121" at bounding box center [753, 521] width 13 height 13
click at [753, 532] on paper-item "#000000" at bounding box center [753, 534] width 13 height 13
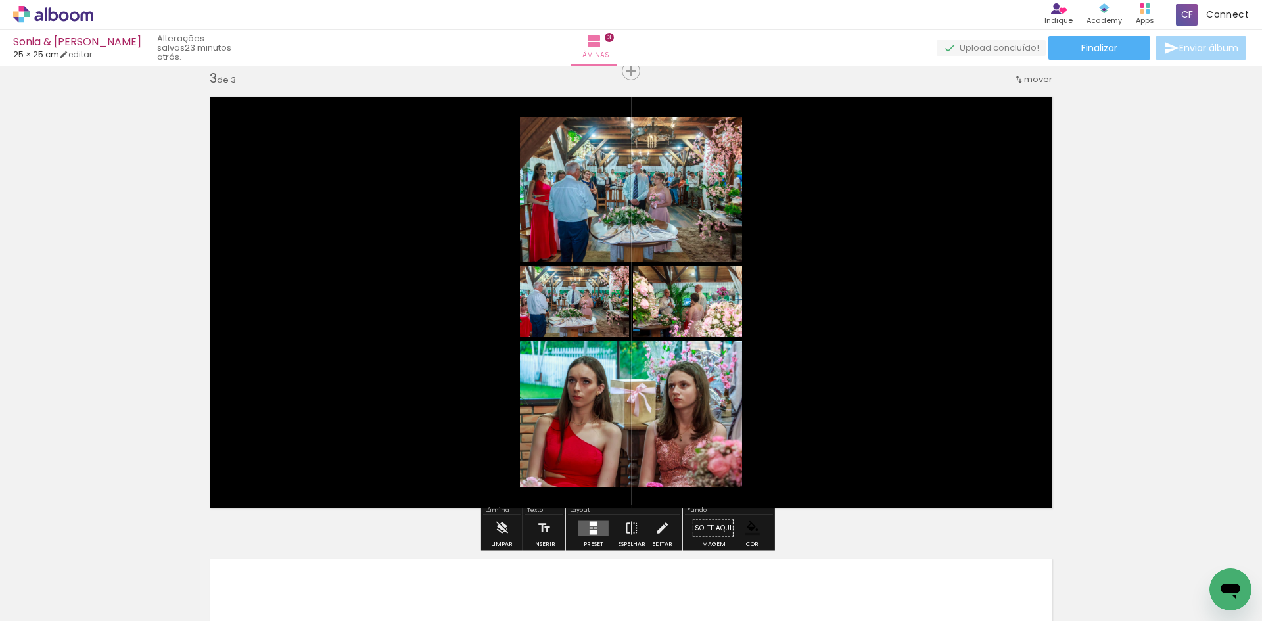
click at [1106, 392] on div "Inserir lâmina 1 de 3 Inserir lâmina 2 de 3 Inserir lâmina 3 de 3" at bounding box center [631, 54] width 1262 height 1852
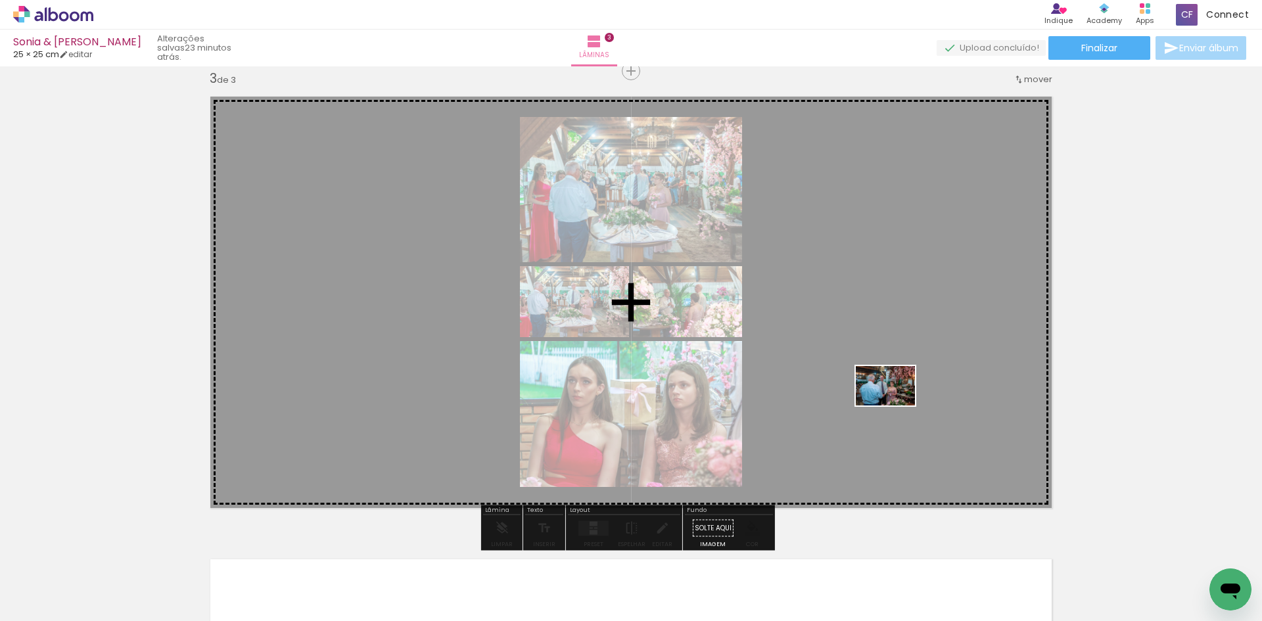
drag, startPoint x: 881, startPoint y: 573, endPoint x: 896, endPoint y: 404, distance: 168.9
click at [896, 404] on quentale-workspace at bounding box center [631, 310] width 1262 height 621
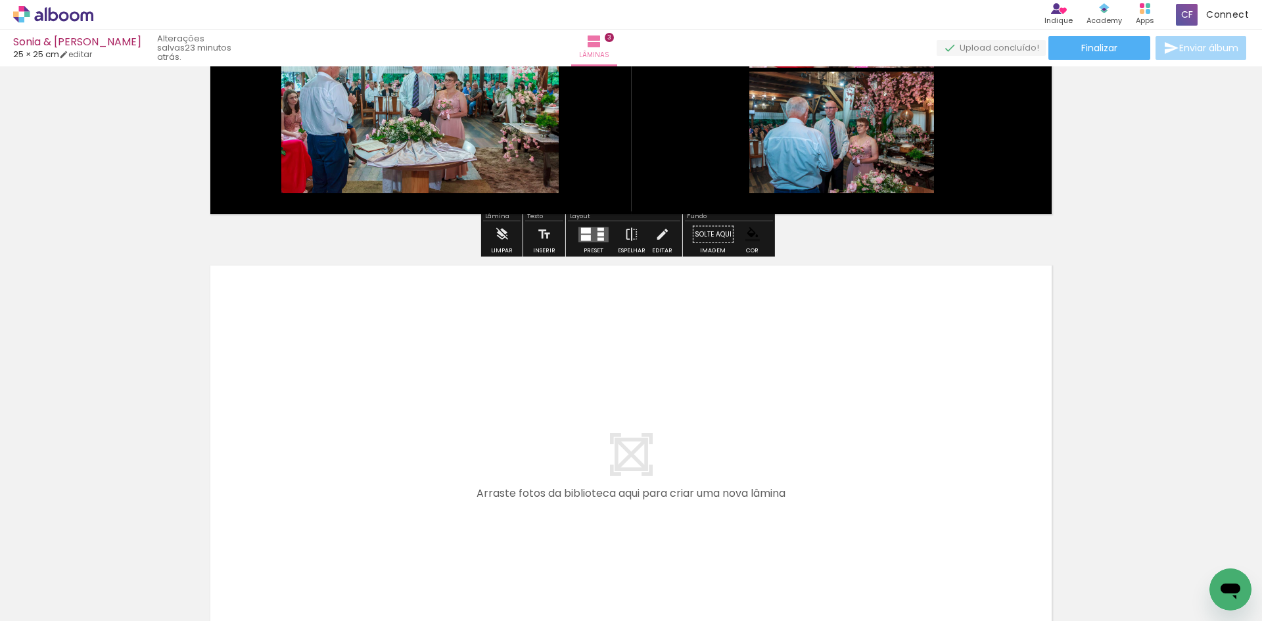
scroll to position [1271, 0]
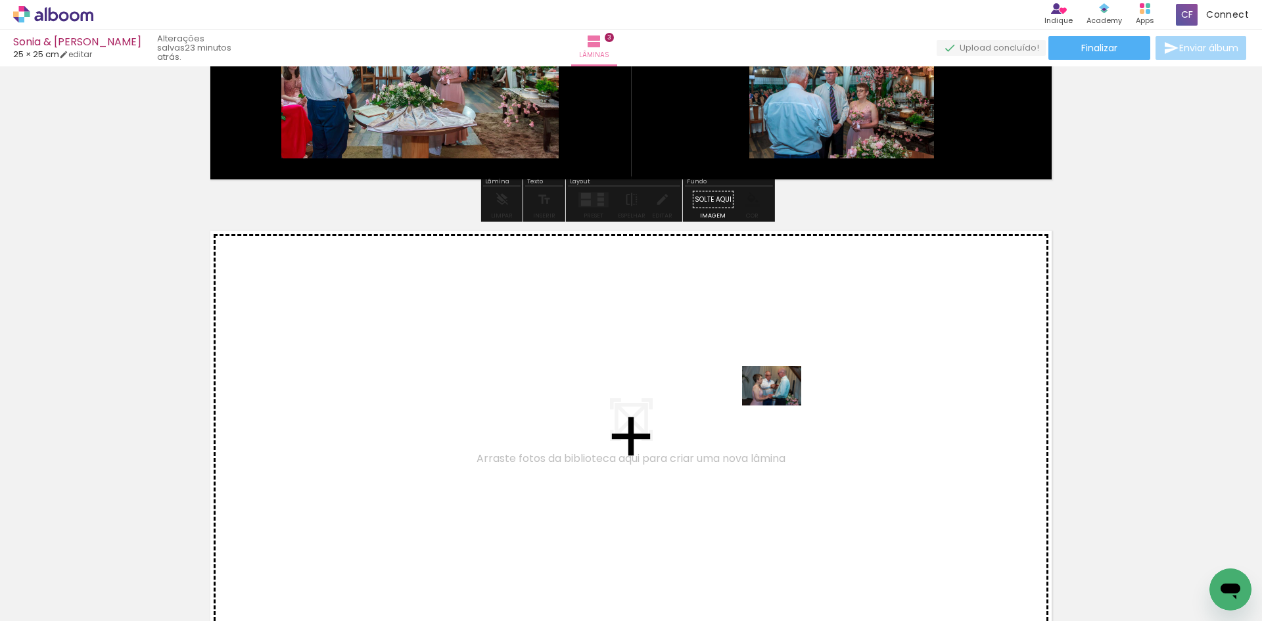
drag, startPoint x: 943, startPoint y: 586, endPoint x: 767, endPoint y: 394, distance: 260.1
click at [767, 394] on quentale-workspace at bounding box center [631, 310] width 1262 height 621
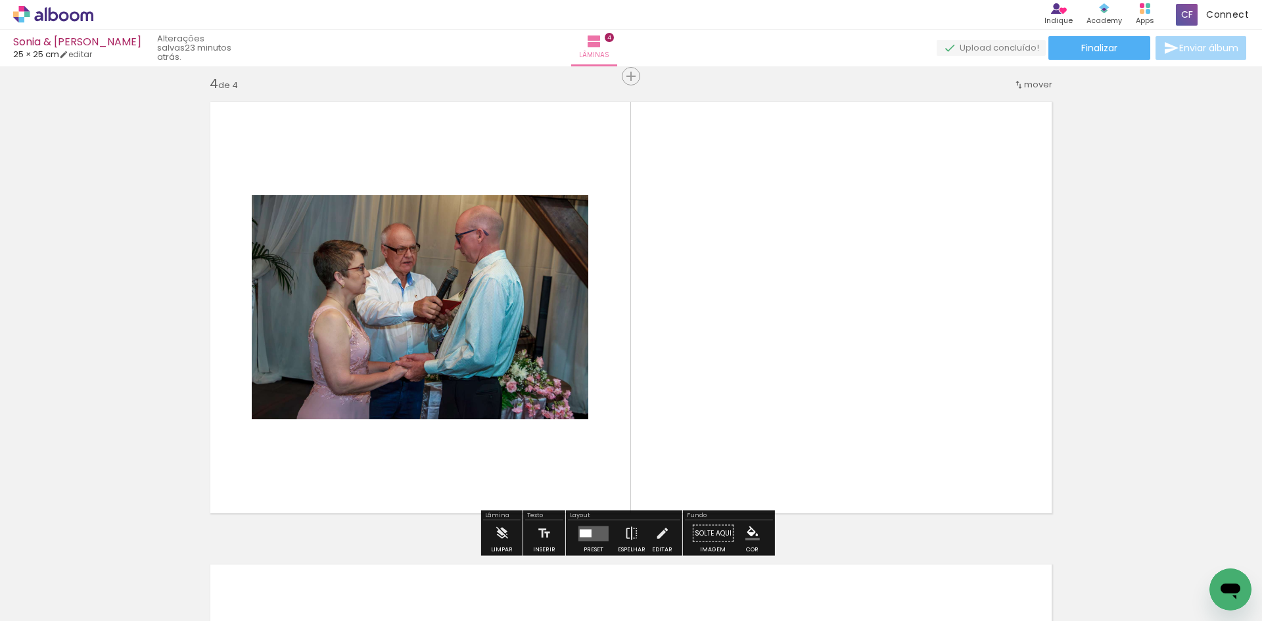
scroll to position [1405, 0]
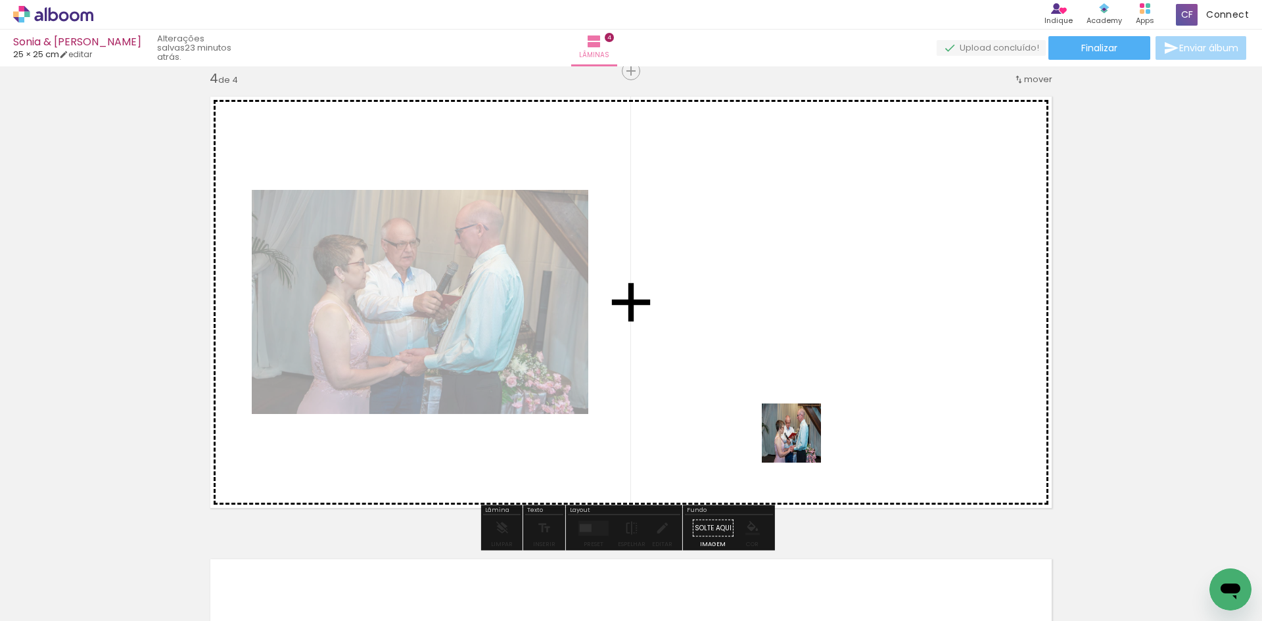
drag, startPoint x: 1015, startPoint y: 592, endPoint x: 796, endPoint y: 433, distance: 270.2
click at [796, 433] on quentale-workspace at bounding box center [631, 310] width 1262 height 621
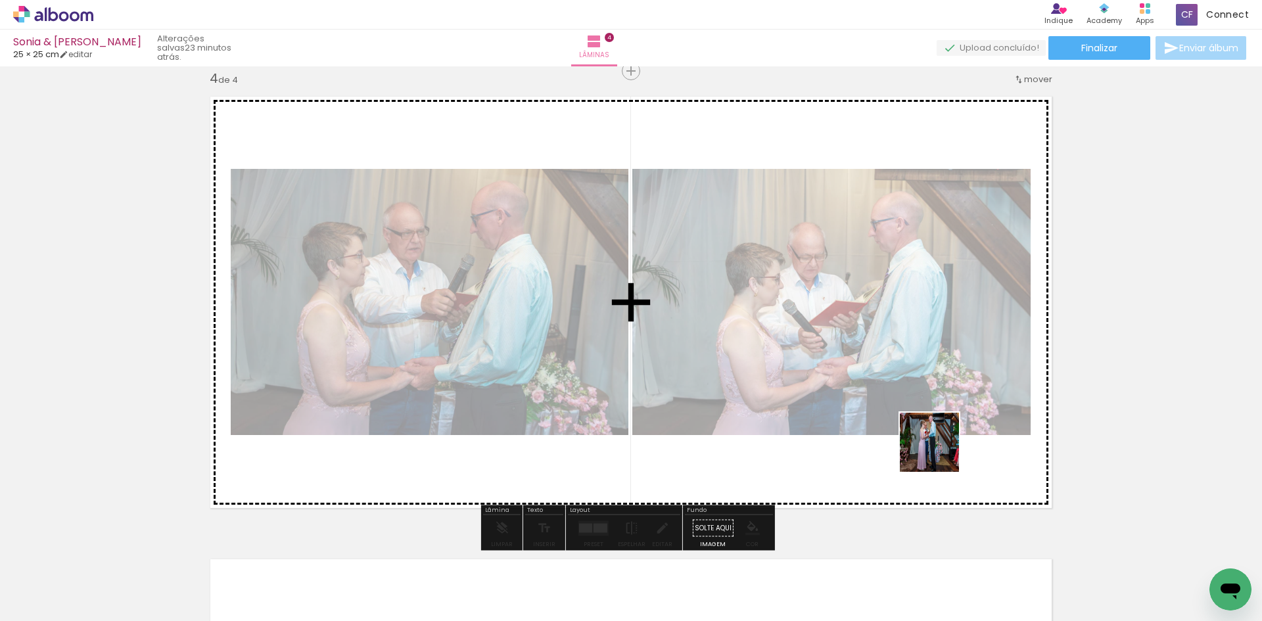
drag, startPoint x: 1085, startPoint y: 582, endPoint x: 936, endPoint y: 450, distance: 198.4
click at [938, 450] on quentale-workspace at bounding box center [631, 310] width 1262 height 621
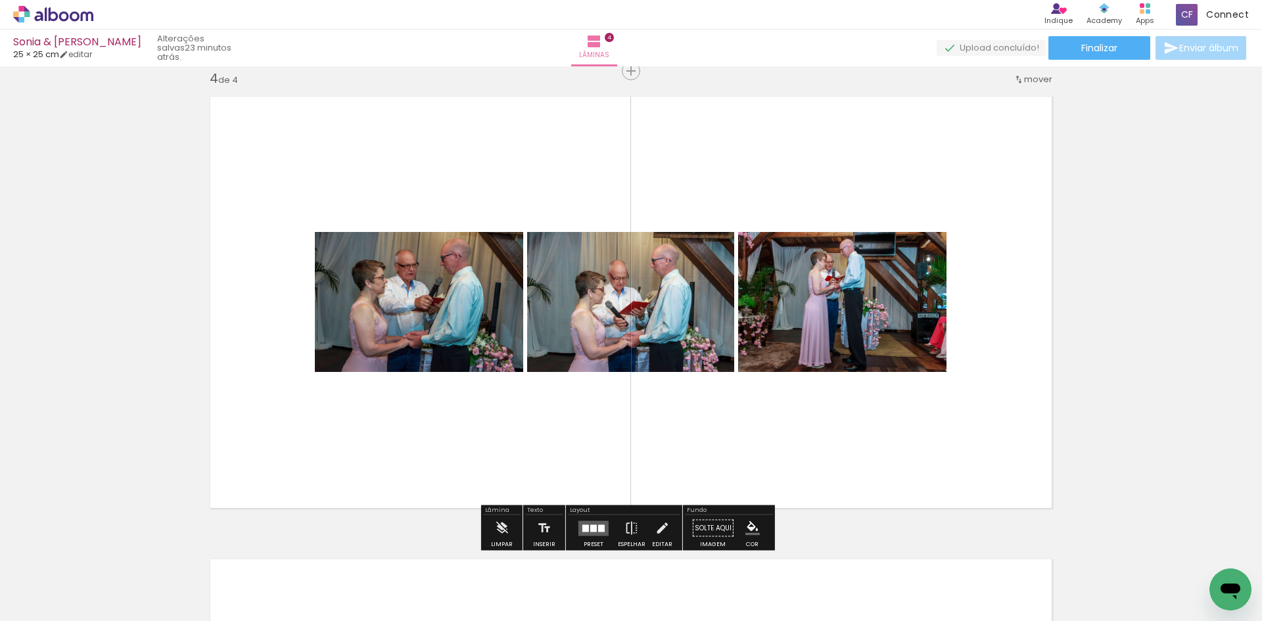
scroll to position [1537, 0]
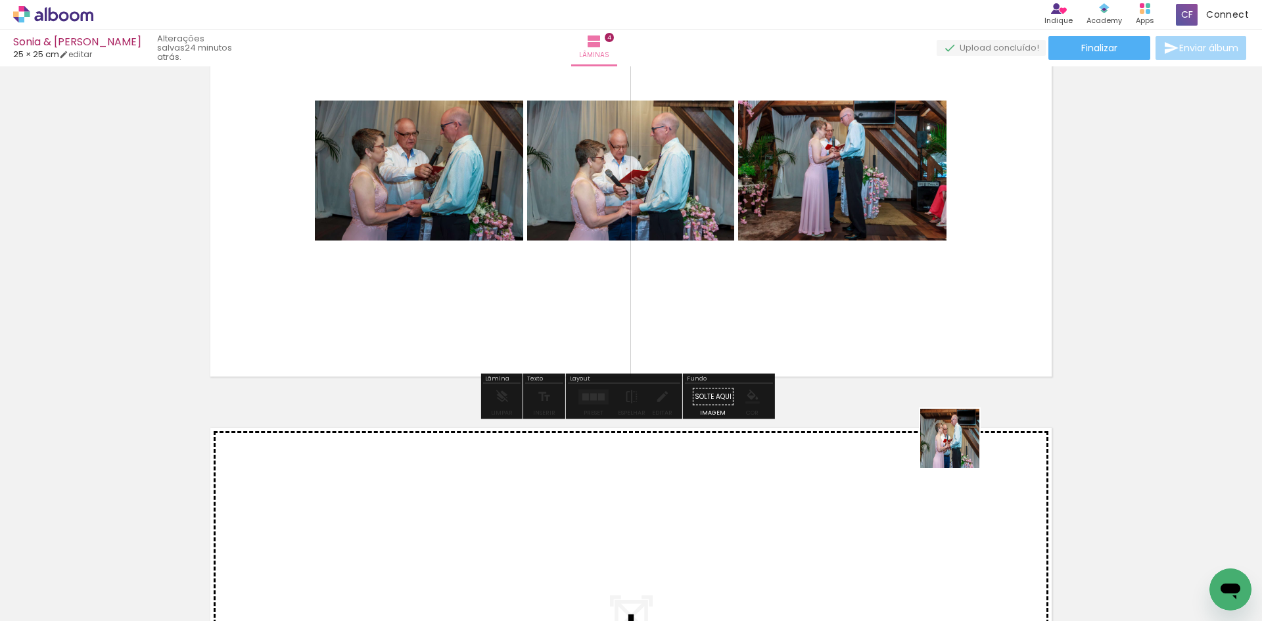
drag, startPoint x: 1092, startPoint y: 537, endPoint x: 872, endPoint y: 371, distance: 275.5
click at [873, 373] on quentale-workspace at bounding box center [631, 310] width 1262 height 621
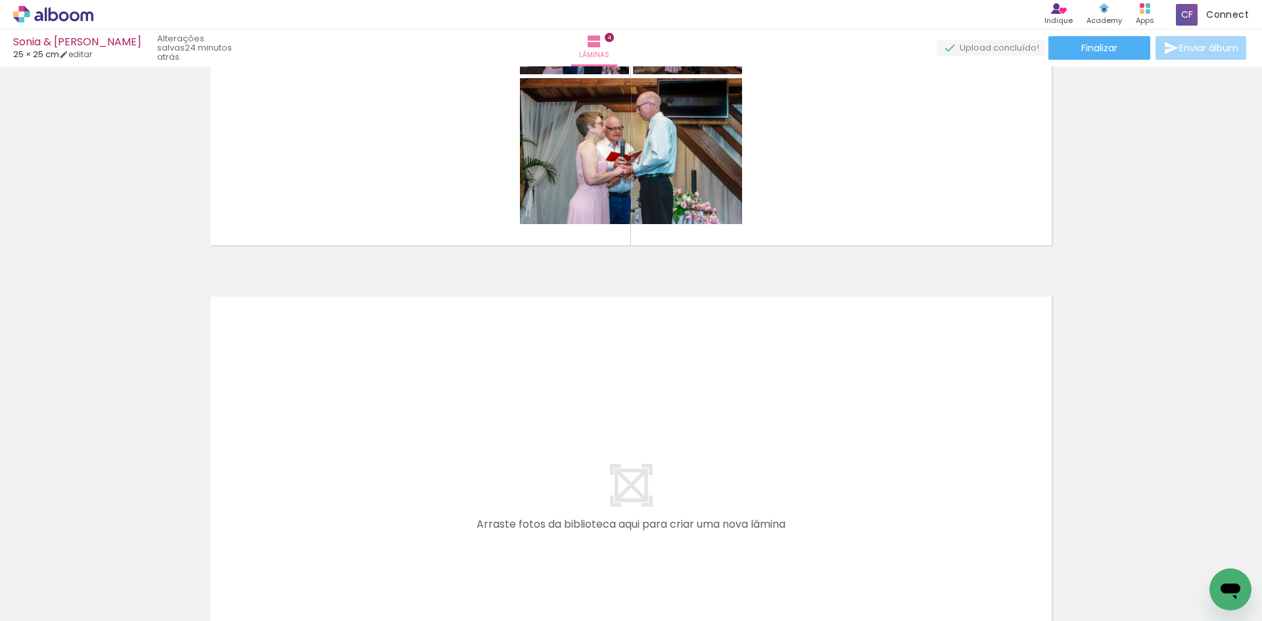
scroll to position [0, 512]
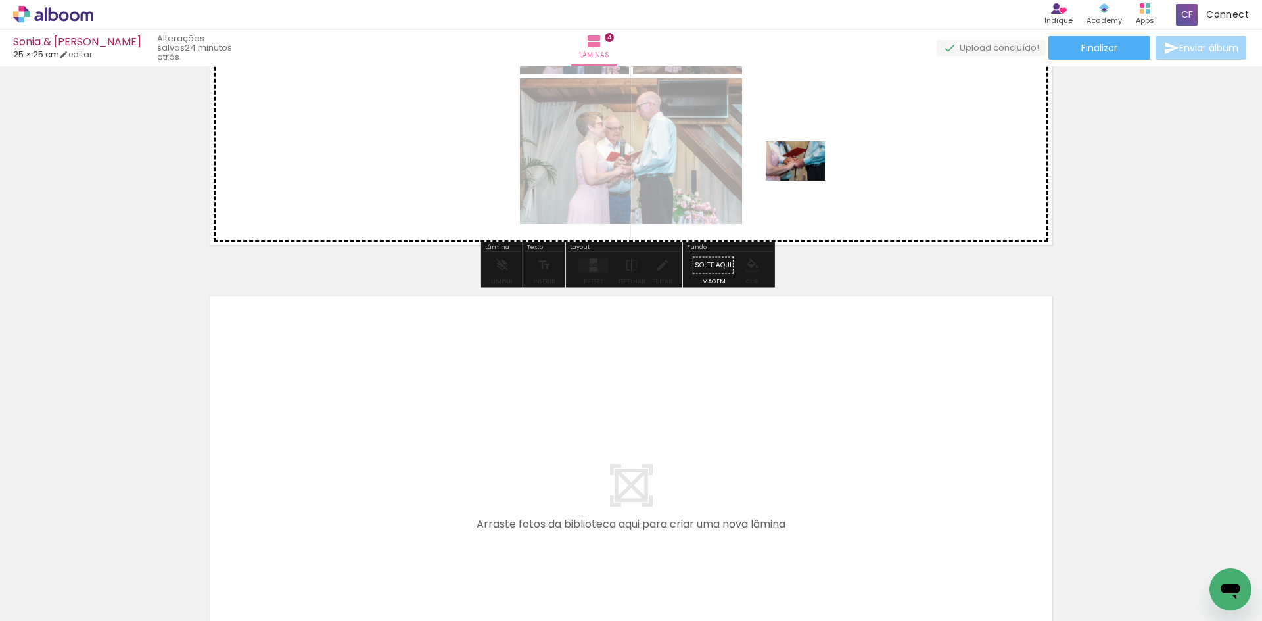
drag, startPoint x: 717, startPoint y: 503, endPoint x: 805, endPoint y: 181, distance: 333.9
click at [805, 181] on quentale-workspace at bounding box center [631, 310] width 1262 height 621
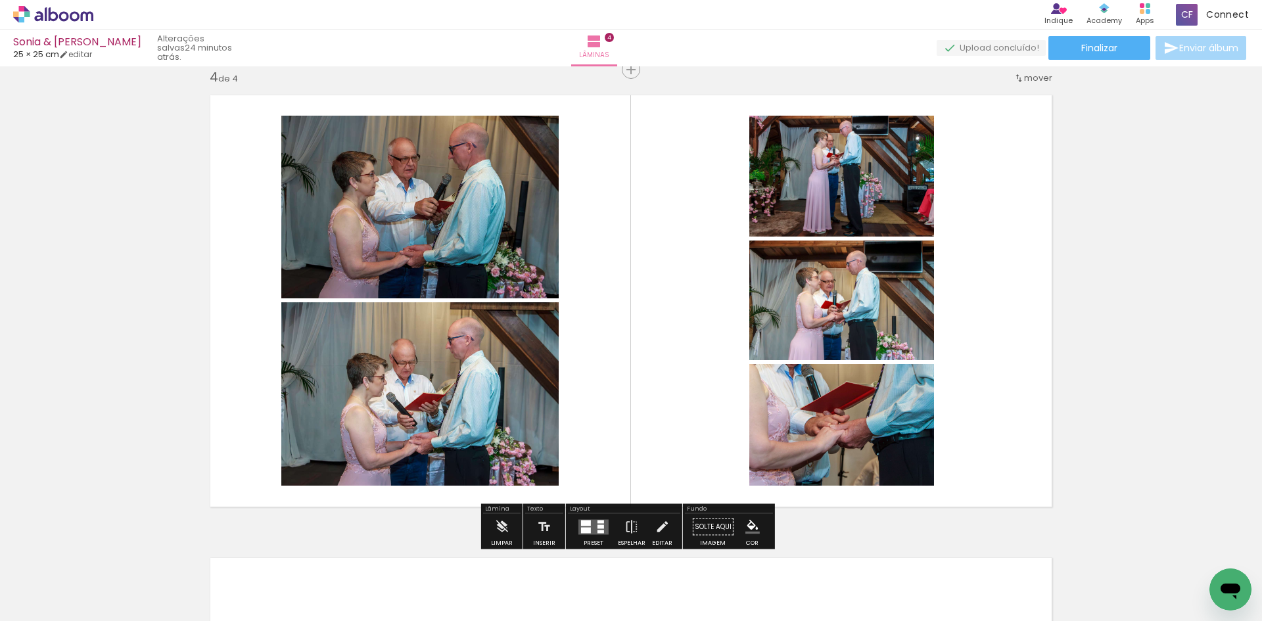
scroll to position [1405, 0]
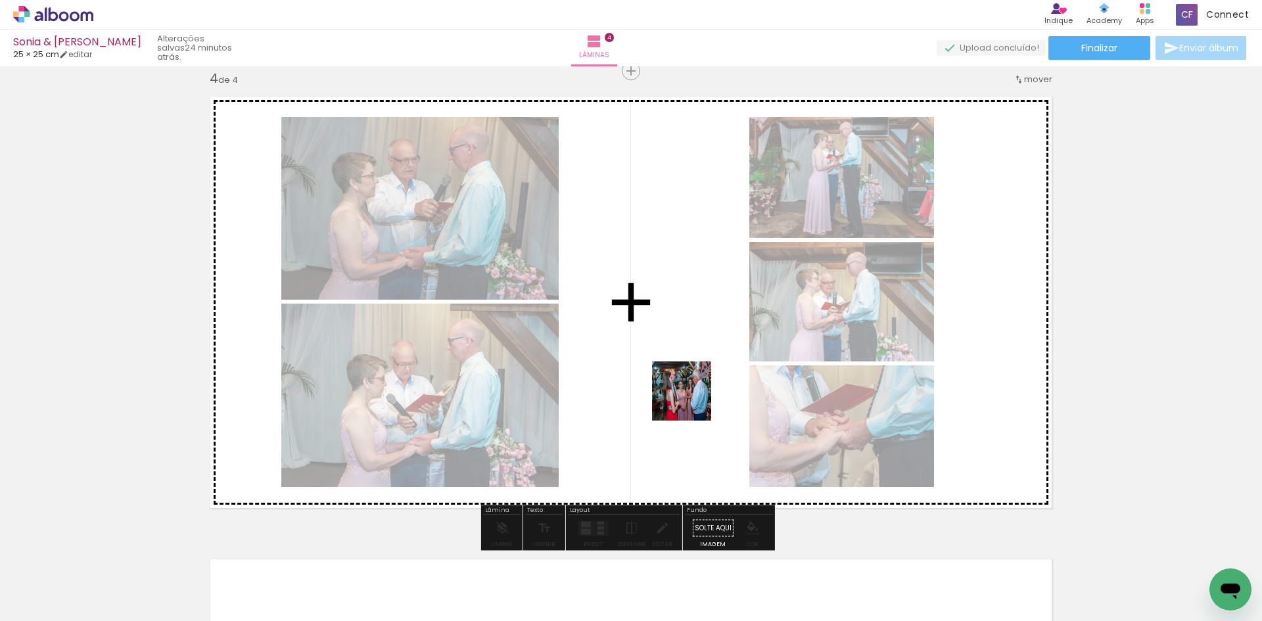
drag, startPoint x: 797, startPoint y: 592, endPoint x: 686, endPoint y: 392, distance: 229.2
click at [686, 392] on quentale-workspace at bounding box center [631, 310] width 1262 height 621
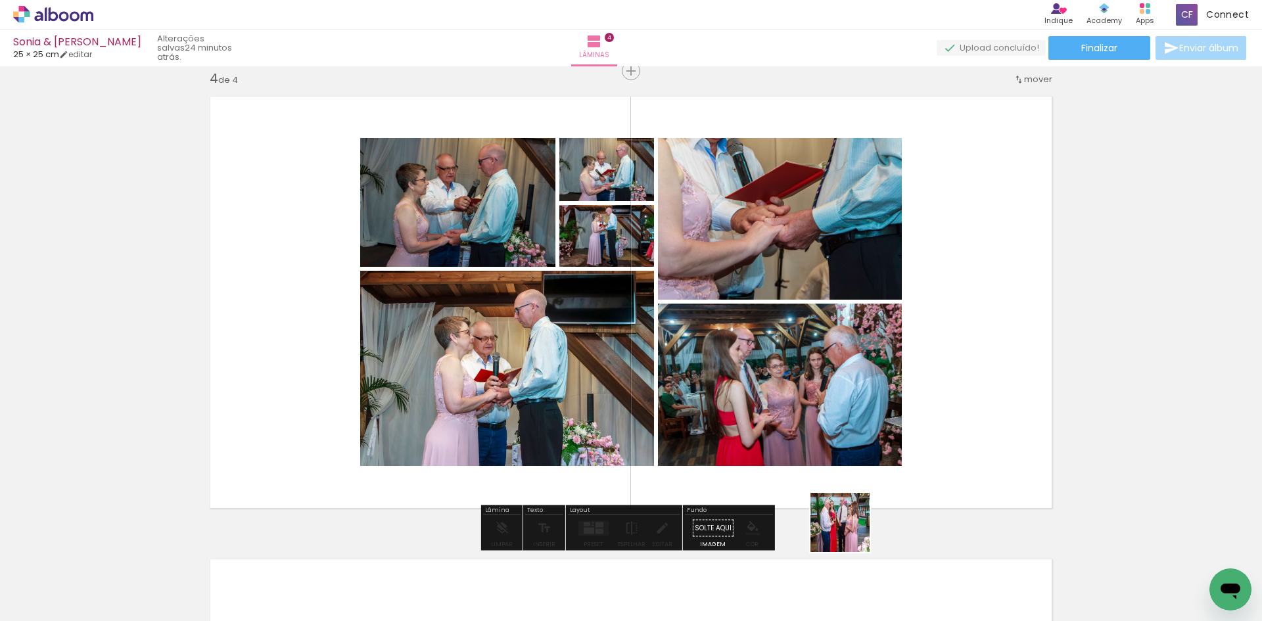
drag, startPoint x: 850, startPoint y: 532, endPoint x: 833, endPoint y: 434, distance: 99.4
click at [833, 434] on quentale-workspace at bounding box center [631, 310] width 1262 height 621
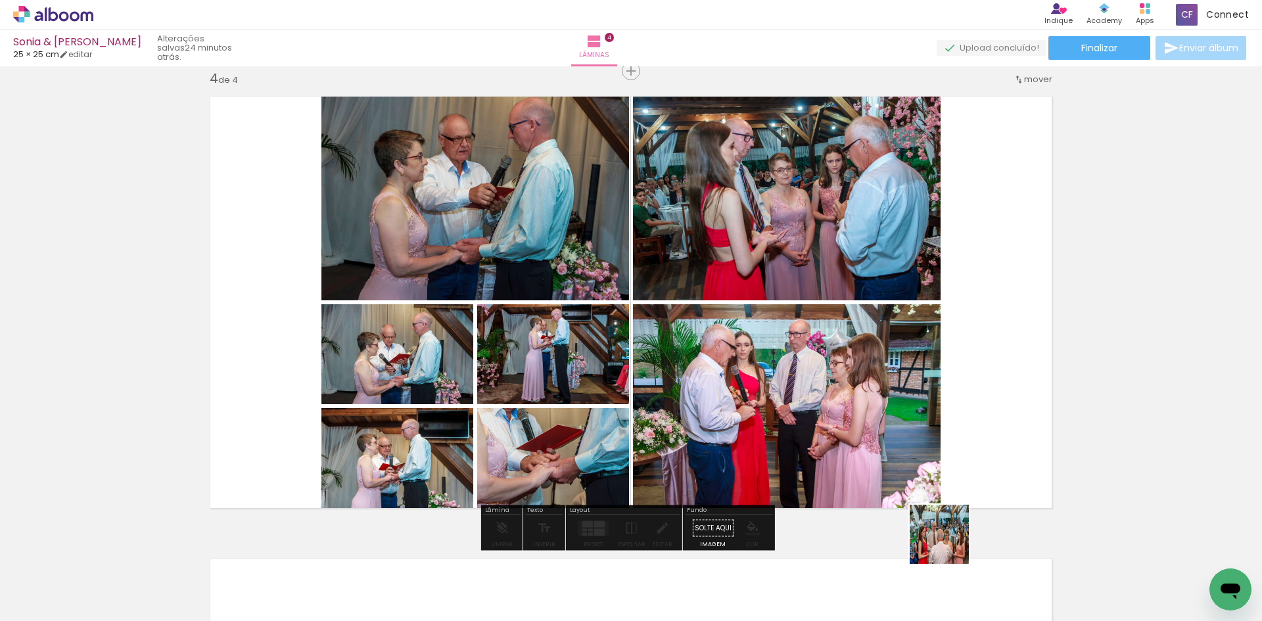
drag, startPoint x: 949, startPoint y: 544, endPoint x: 906, endPoint y: 356, distance: 192.9
click at [906, 356] on quentale-workspace at bounding box center [631, 310] width 1262 height 621
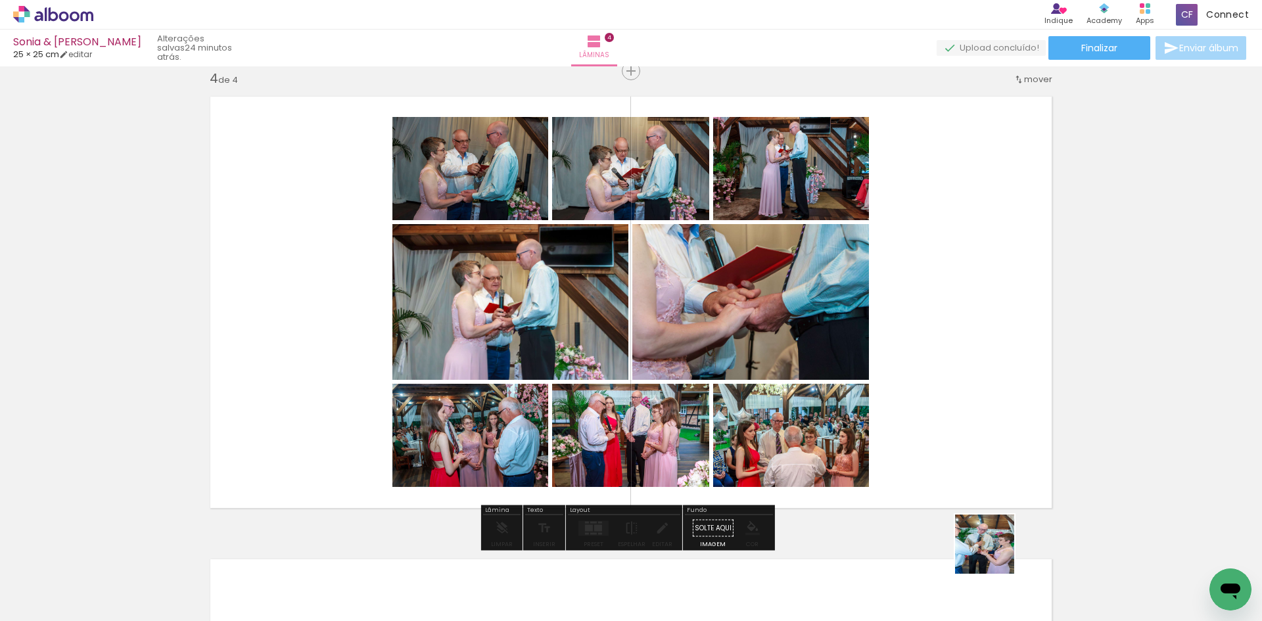
drag, startPoint x: 1017, startPoint y: 594, endPoint x: 956, endPoint y: 445, distance: 161.2
click at [960, 448] on quentale-workspace at bounding box center [631, 310] width 1262 height 621
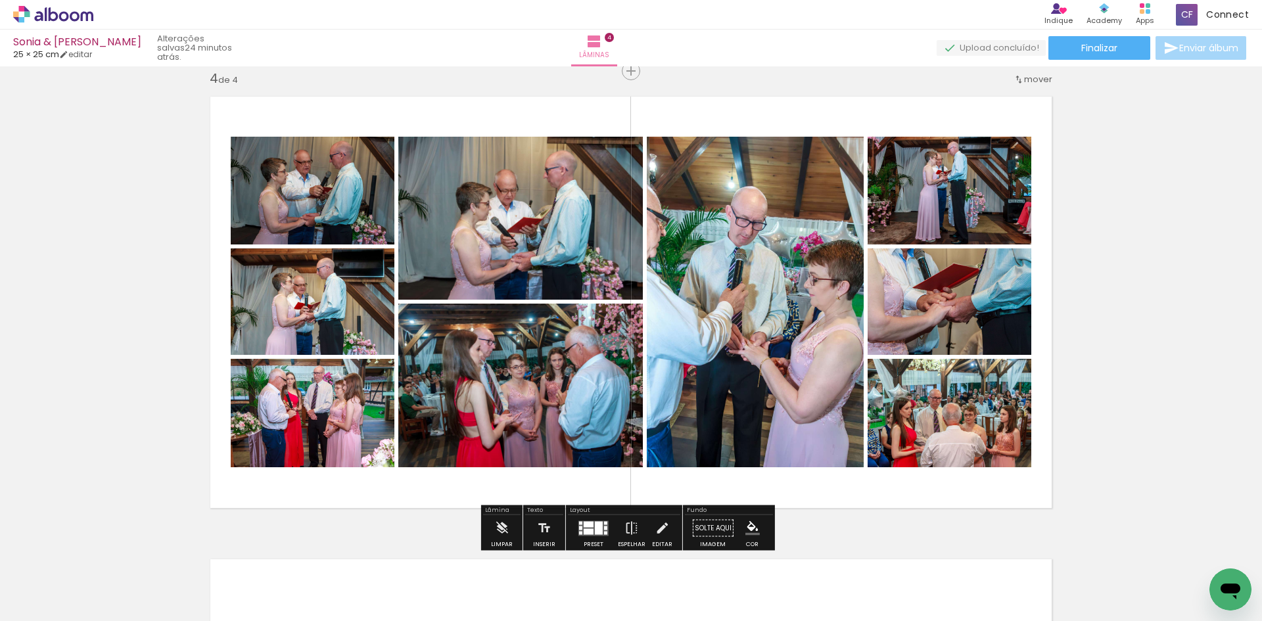
drag, startPoint x: 1091, startPoint y: 595, endPoint x: 1035, endPoint y: 467, distance: 140.1
click at [1035, 467] on quentale-workspace at bounding box center [631, 310] width 1262 height 621
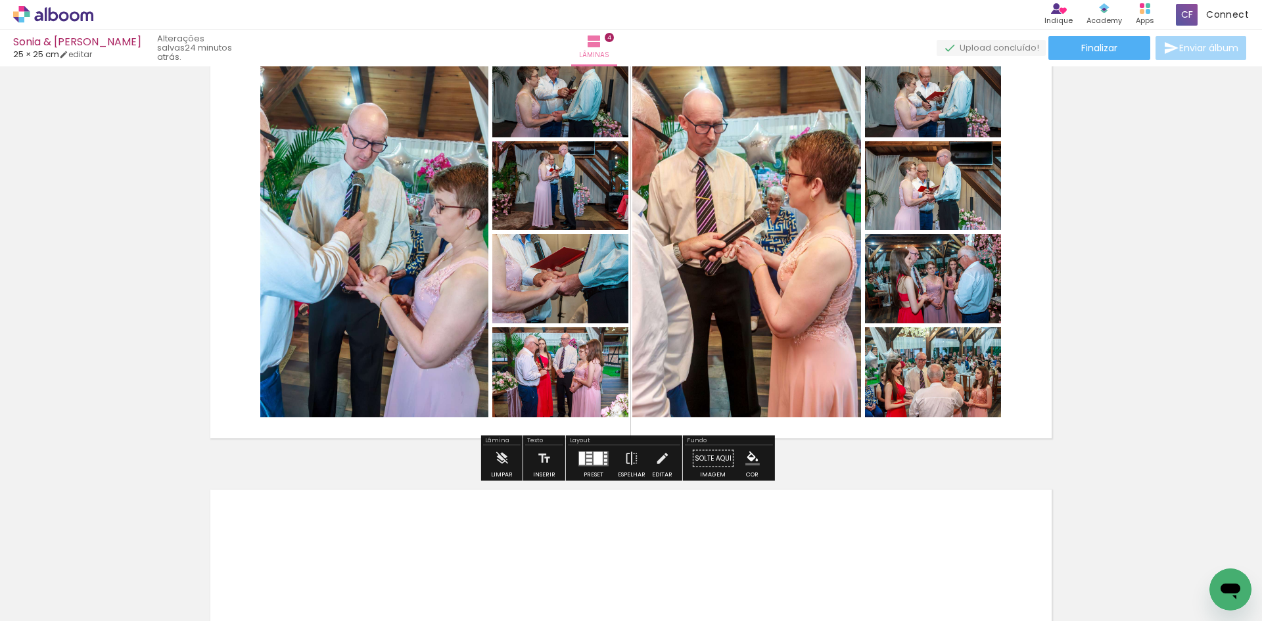
scroll to position [1471, 0]
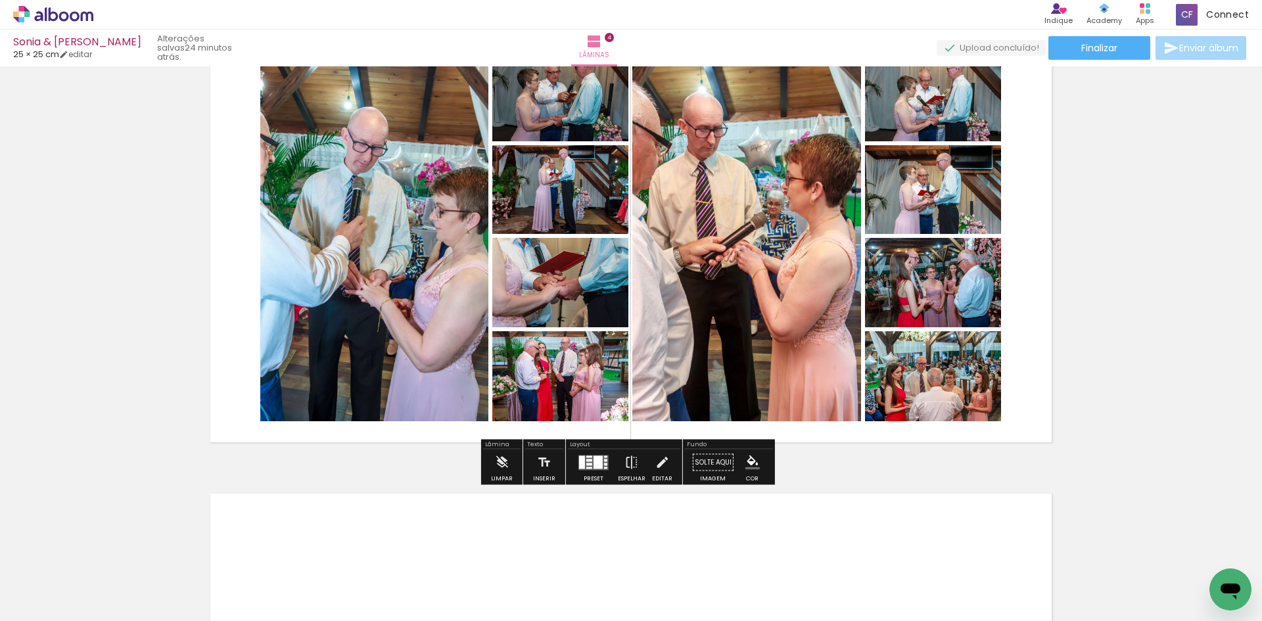
click at [1024, 410] on quentale-layouter at bounding box center [631, 237] width 860 height 430
click at [759, 477] on paper-button "Cor" at bounding box center [753, 467] width 32 height 34
click at [755, 472] on paper-menu-button "#ffebee #ffcdd2 #ef9a9a #e57373 #ef5350 #f44336 #e53935 #d32f2f #c62828 #b71c1c…" at bounding box center [752, 462] width 25 height 25
click at [755, 474] on paper-menu-button "#ffebee #ffcdd2 #ef9a9a #e57373 #ef5350 #f44336 #e53935 #d32f2f #c62828 #b71c1c…" at bounding box center [752, 462] width 25 height 25
click at [757, 465] on paper-menu-button "#ffebee #ffcdd2 #ef9a9a #e57373 #ef5350 #f44336 #e53935 #d32f2f #c62828 #b71c1c…" at bounding box center [752, 462] width 25 height 25
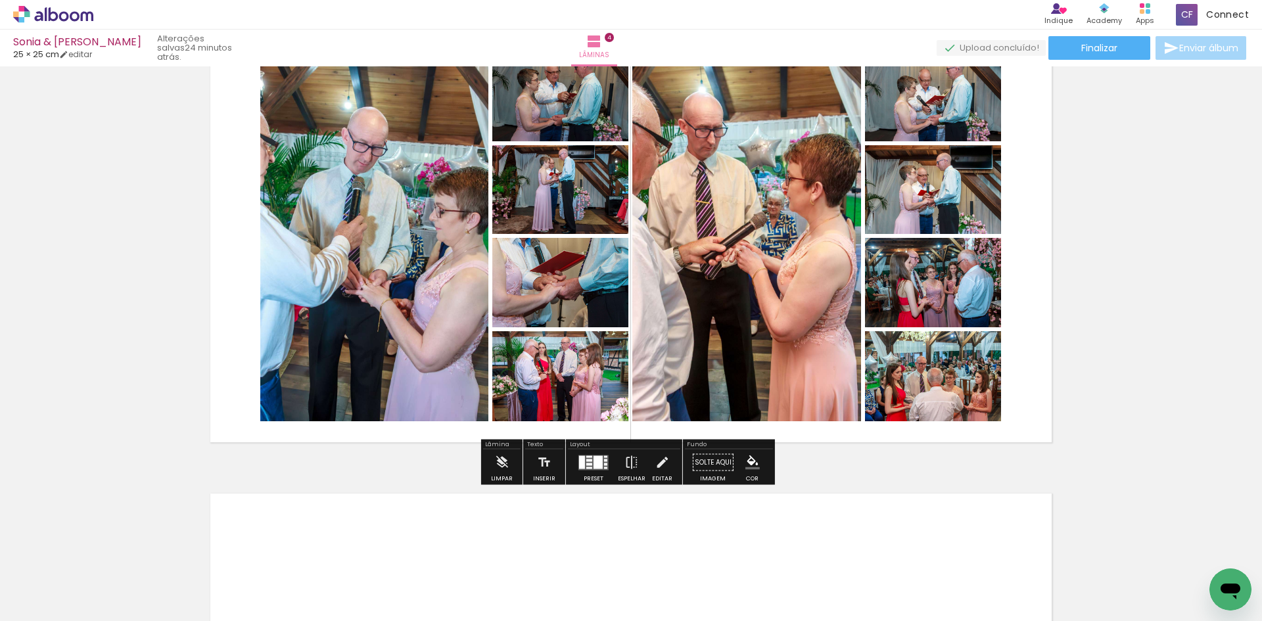
click at [746, 479] on div "Cor" at bounding box center [752, 479] width 12 height 6
click at [1022, 413] on quentale-layouter at bounding box center [631, 237] width 860 height 430
click at [741, 475] on paper-menu-button "#ffebee #ffcdd2 #ef9a9a #e57373 #ef5350 #f44336 #e53935 #d32f2f #c62828 #b71c1c…" at bounding box center [752, 462] width 25 height 25
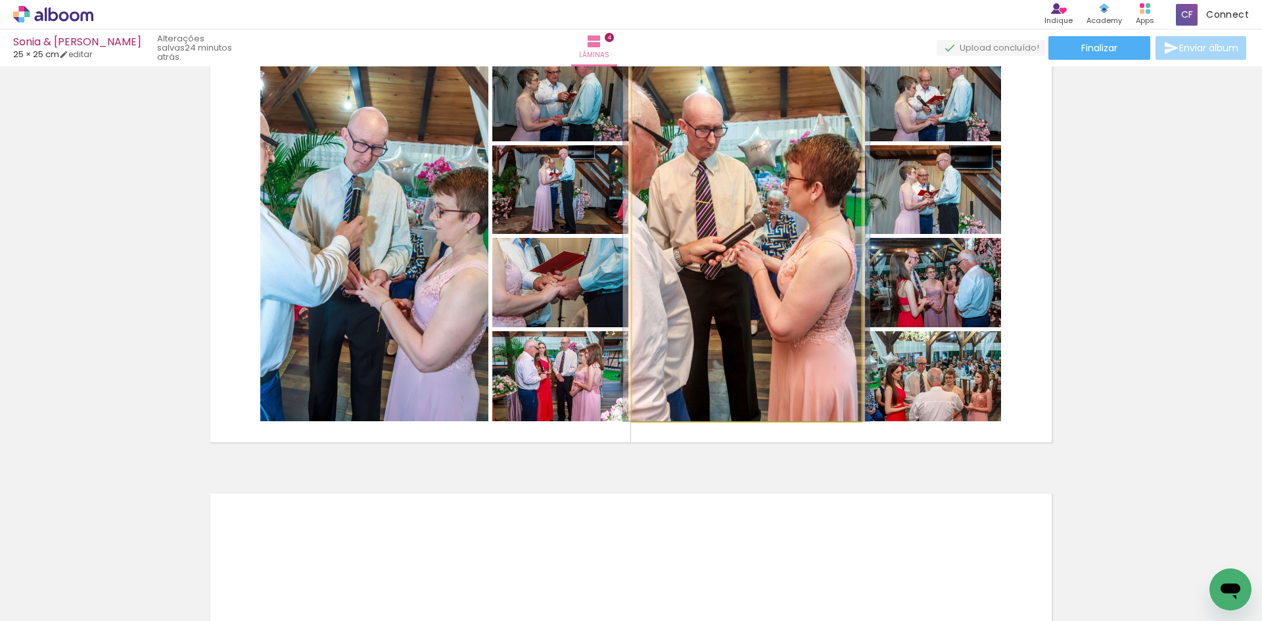
click at [655, 374] on quentale-photo at bounding box center [746, 236] width 229 height 370
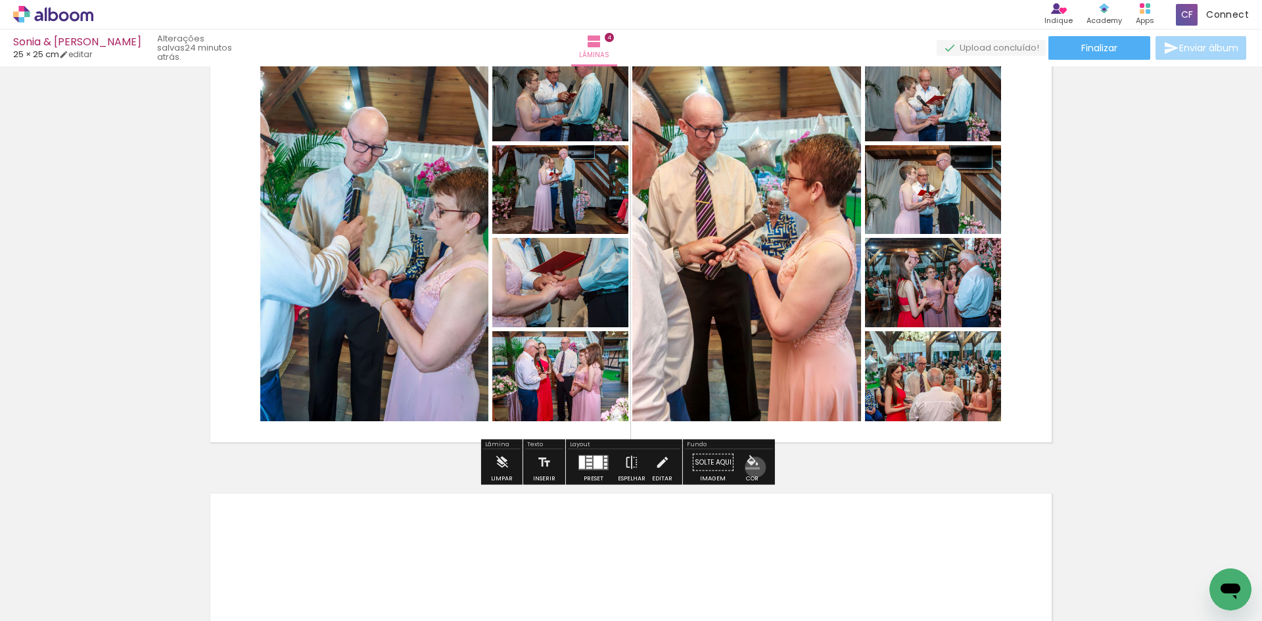
click at [751, 467] on iron-icon "color picker" at bounding box center [752, 463] width 14 height 14
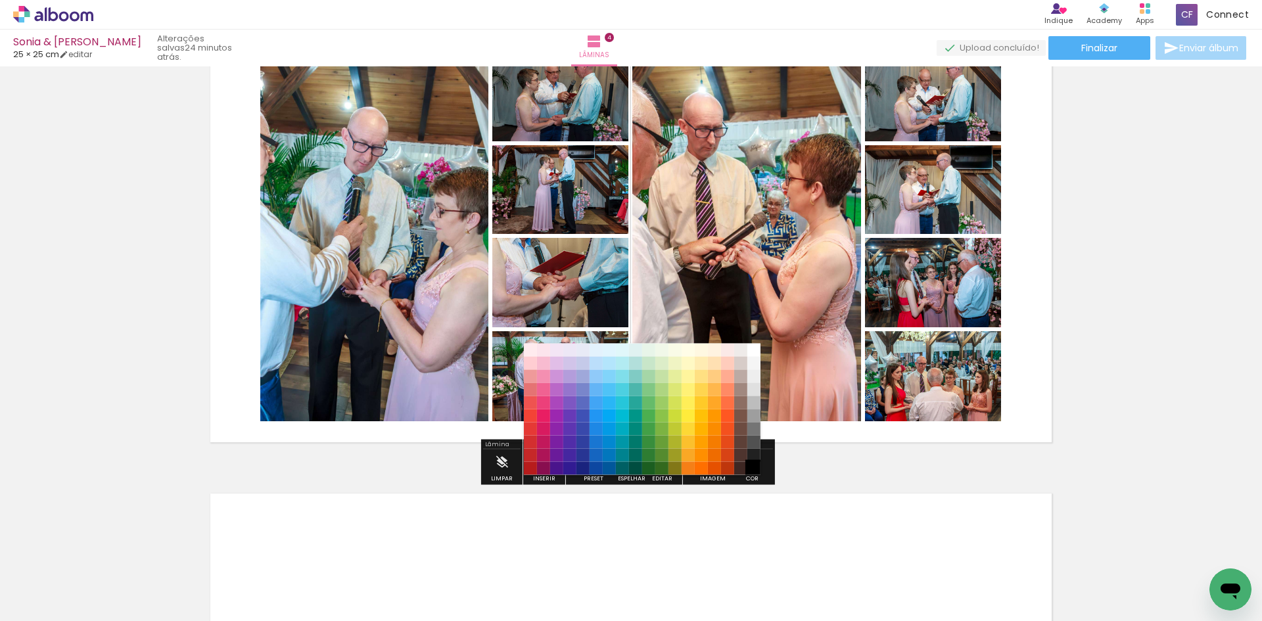
click at [751, 467] on paper-item "#000000" at bounding box center [753, 468] width 13 height 13
click at [751, 455] on paper-item "#212121" at bounding box center [753, 455] width 13 height 13
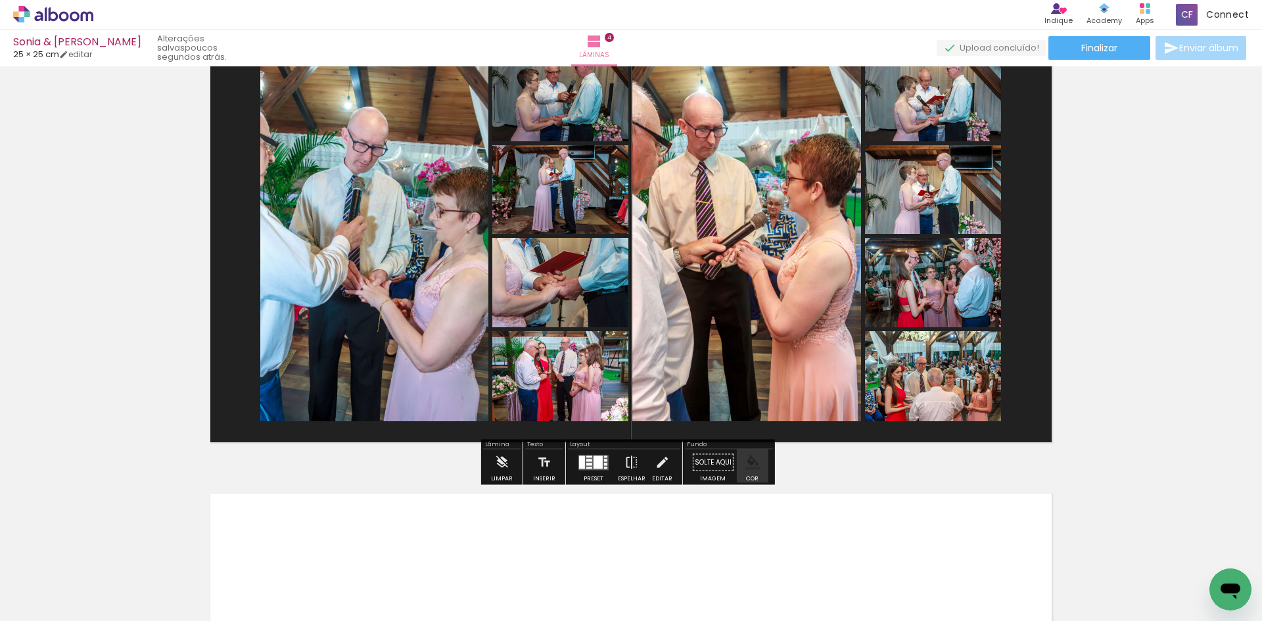
click at [756, 469] on paper-menu-button "#ffebee #ffcdd2 #ef9a9a #e57373 #ef5350 #f44336 #e53935 #d32f2f #c62828 #b71c1c…" at bounding box center [752, 462] width 25 height 25
click at [751, 470] on paper-menu-button "#ffebee #ffcdd2 #ef9a9a #e57373 #ef5350 #f44336 #e53935 #d32f2f #c62828 #b71c1c…" at bounding box center [752, 462] width 25 height 25
click at [701, 467] on paper-button "Solte aqui Imagem" at bounding box center [713, 467] width 47 height 34
click at [749, 466] on iron-icon "color picker" at bounding box center [752, 463] width 14 height 14
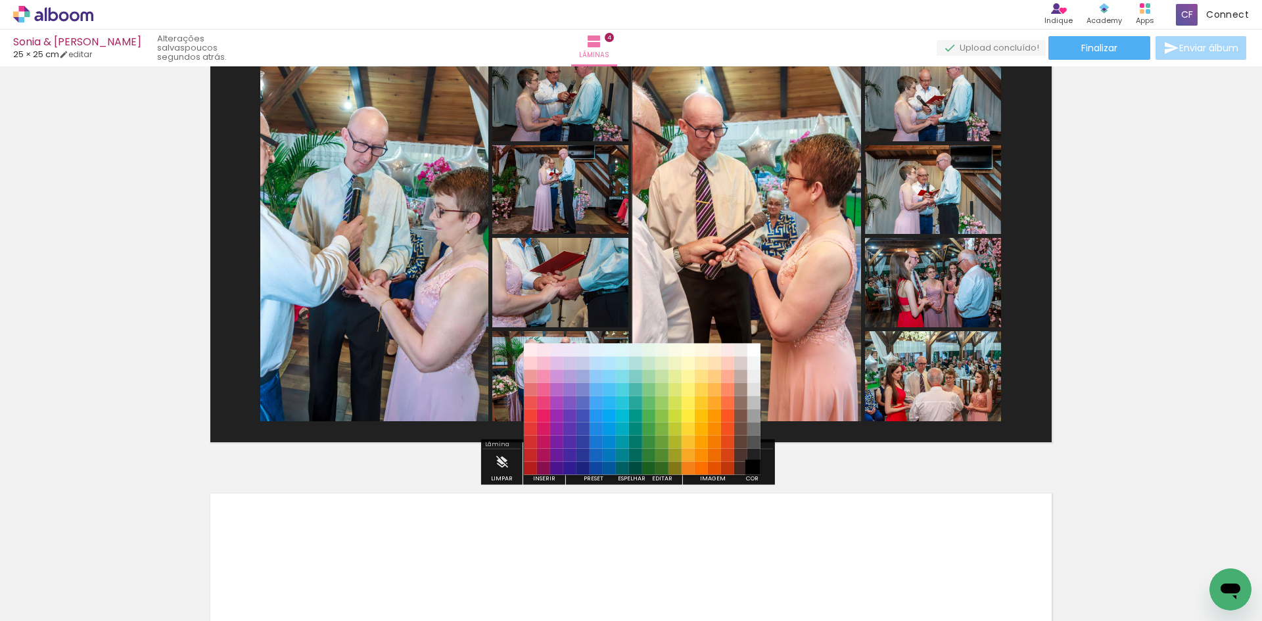
click at [751, 468] on paper-item "#000000" at bounding box center [753, 468] width 13 height 13
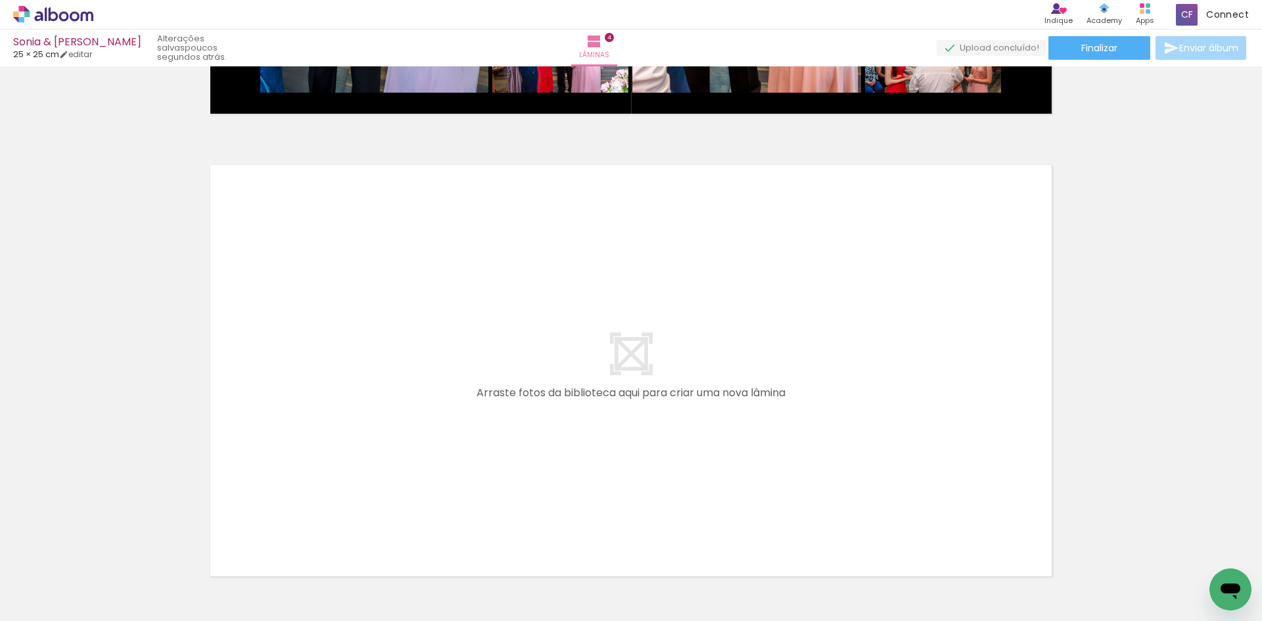
scroll to position [0, 1301]
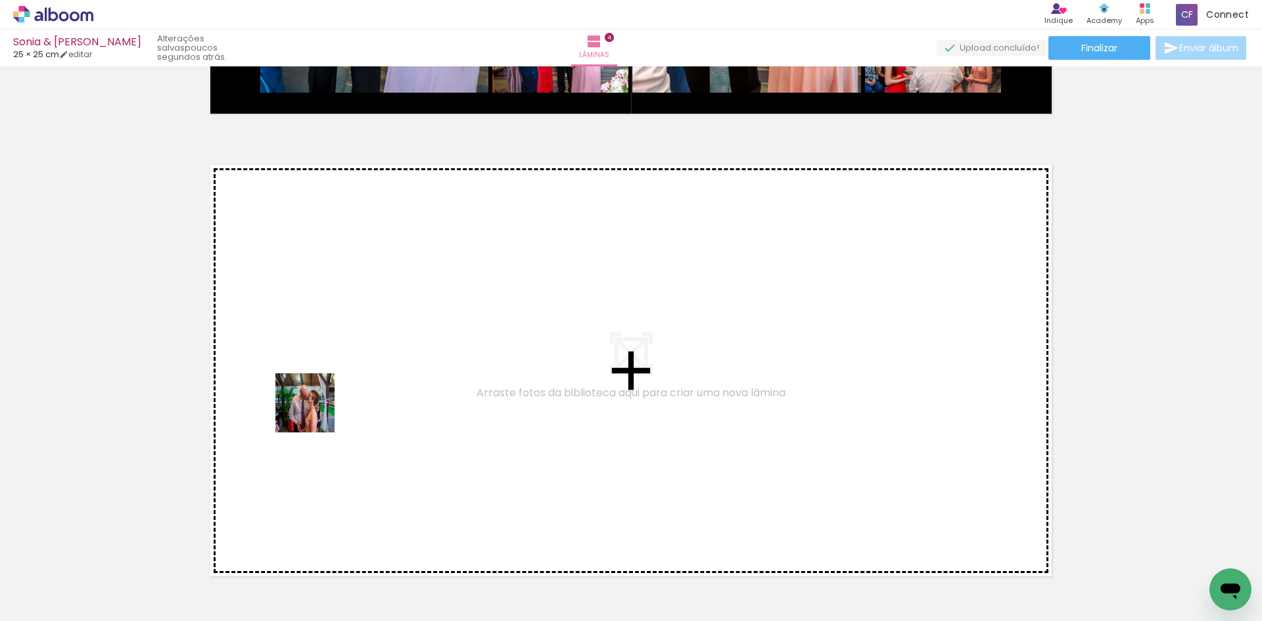
drag, startPoint x: 369, startPoint y: 578, endPoint x: 307, endPoint y: 389, distance: 199.3
click at [307, 389] on quentale-workspace at bounding box center [631, 310] width 1262 height 621
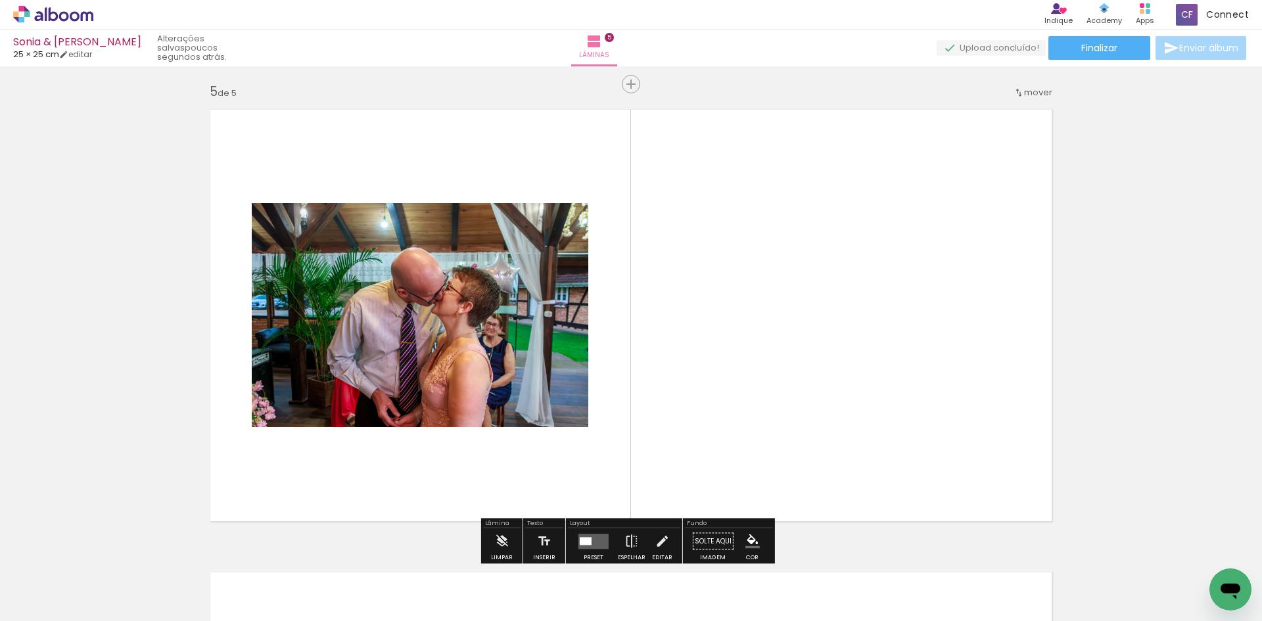
scroll to position [1868, 0]
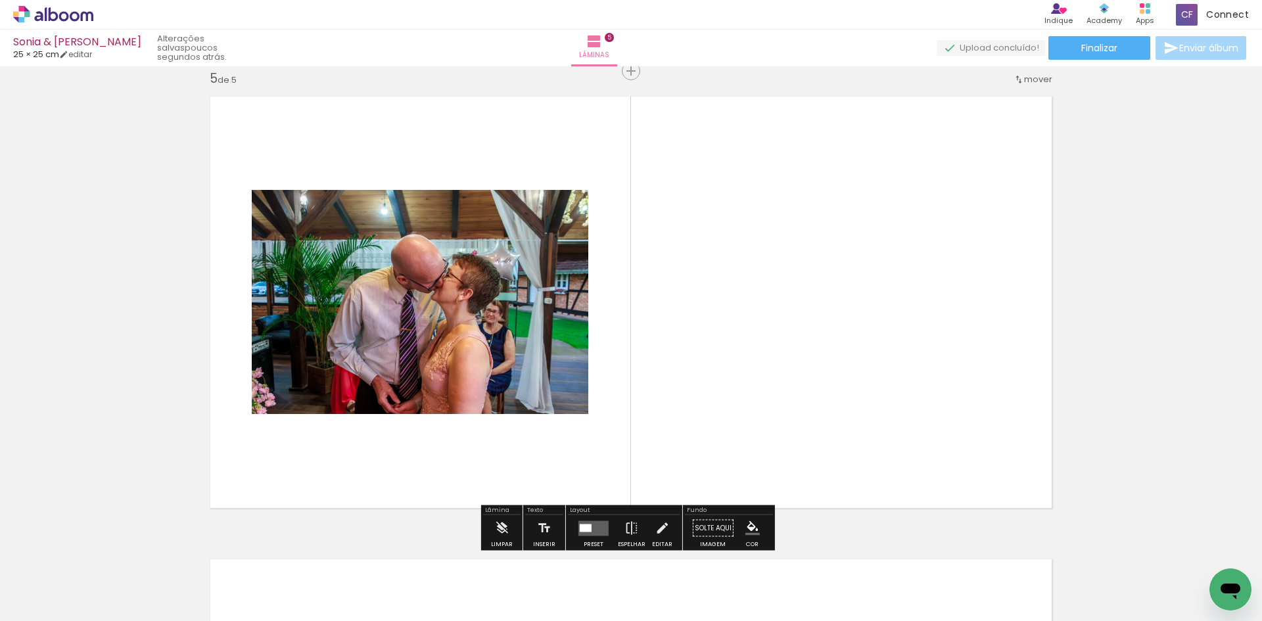
click at [742, 536] on paper-menu-button "#ffebee #ffcdd2 #ef9a9a #e57373 #ef5350 #f44336 #e53935 #d32f2f #c62828 #b71c1c…" at bounding box center [752, 528] width 25 height 25
click at [712, 519] on paper-button "Solte aqui Imagem" at bounding box center [713, 532] width 47 height 34
click at [745, 523] on iron-icon "color picker" at bounding box center [752, 528] width 14 height 14
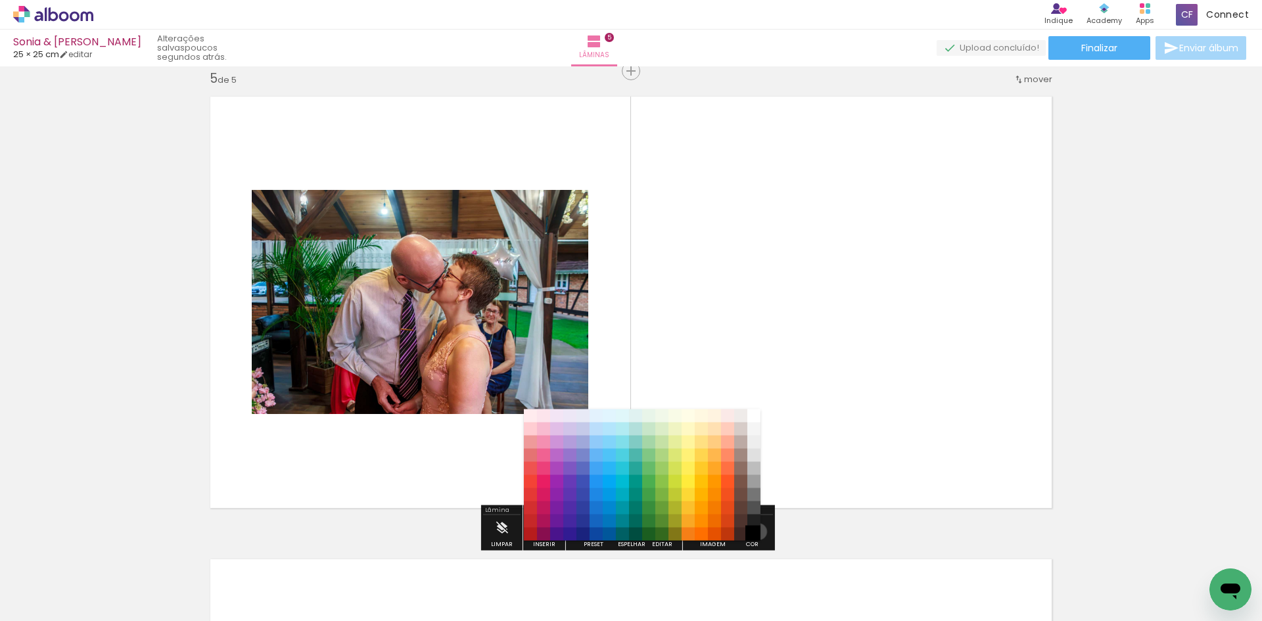
click at [754, 532] on paper-item "#000000" at bounding box center [753, 534] width 13 height 13
click at [753, 519] on paper-item "#212121" at bounding box center [753, 521] width 13 height 13
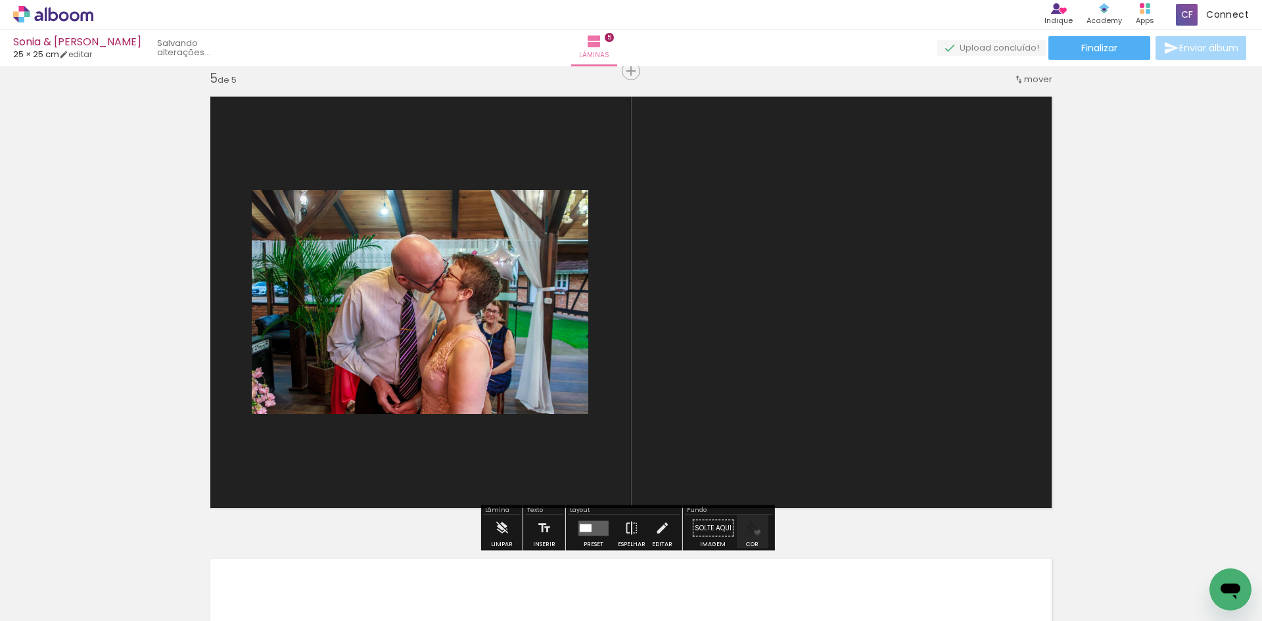
click at [753, 532] on iron-icon "color picker" at bounding box center [752, 528] width 14 height 14
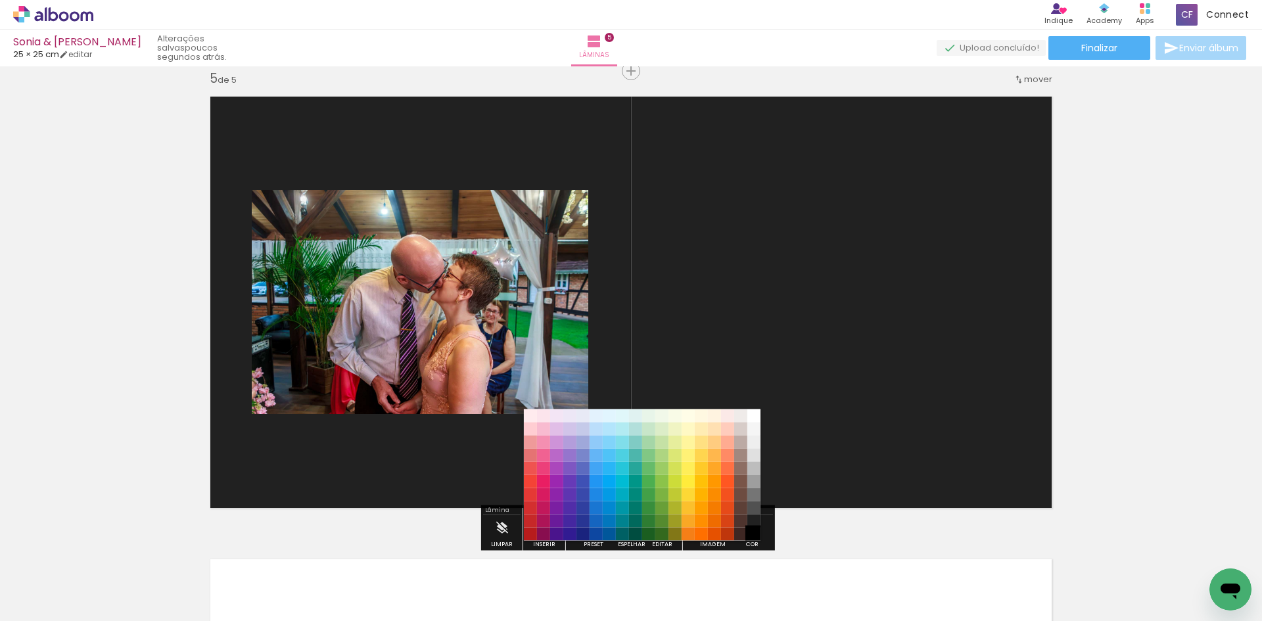
click at [751, 528] on paper-item "#000000" at bounding box center [753, 534] width 13 height 13
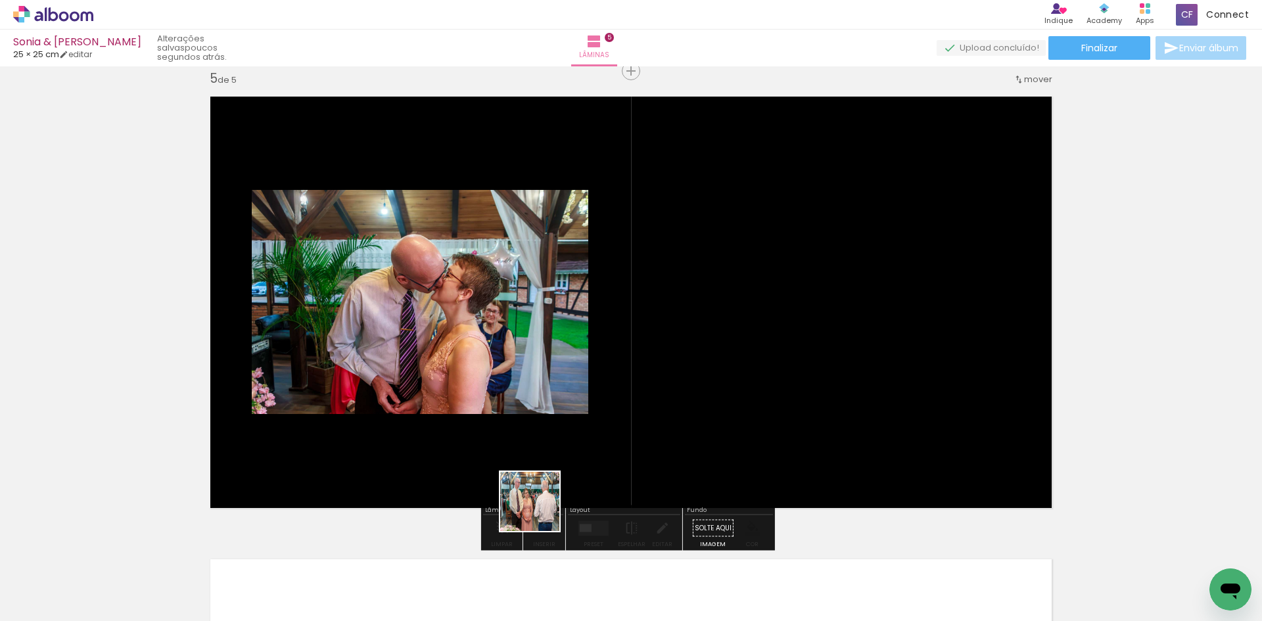
drag, startPoint x: 457, startPoint y: 589, endPoint x: 628, endPoint y: 416, distance: 243.1
click at [628, 416] on quentale-workspace at bounding box center [631, 310] width 1262 height 621
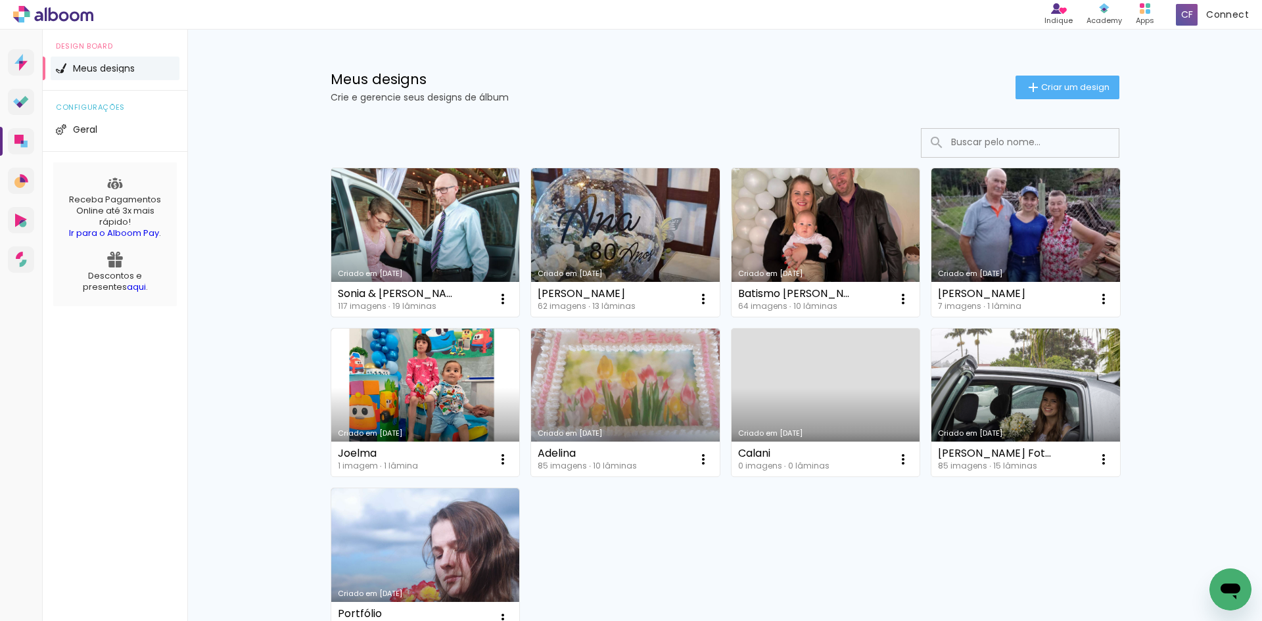
click at [433, 229] on link "Criado em 07/10/25" at bounding box center [425, 242] width 189 height 149
